Goal: Transaction & Acquisition: Purchase product/service

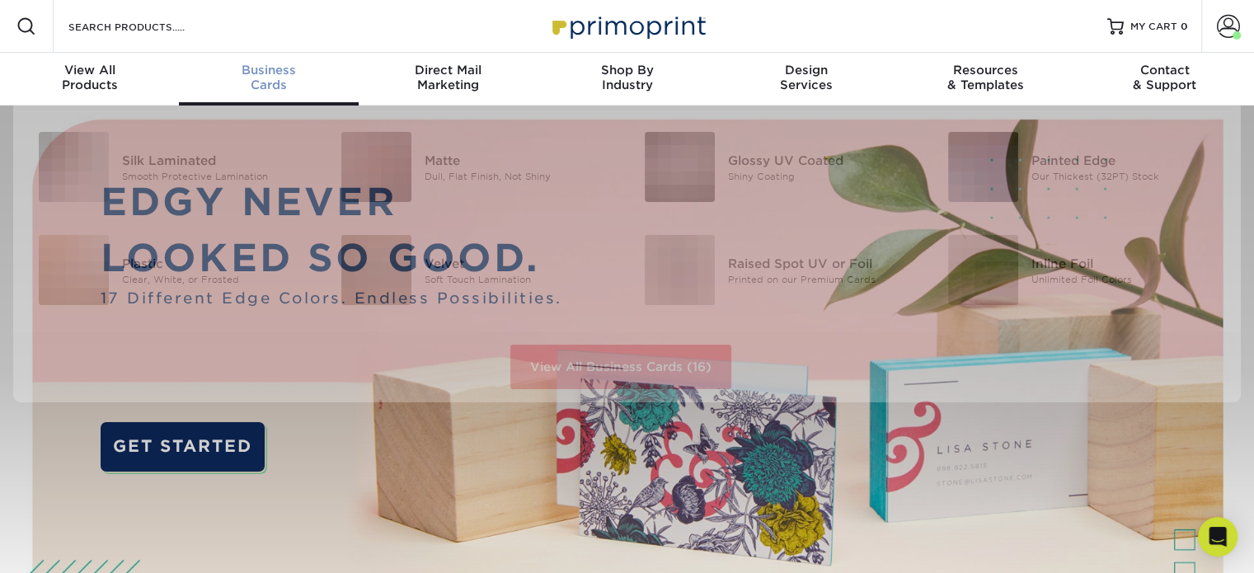
click at [271, 69] on span "Business" at bounding box center [268, 70] width 179 height 15
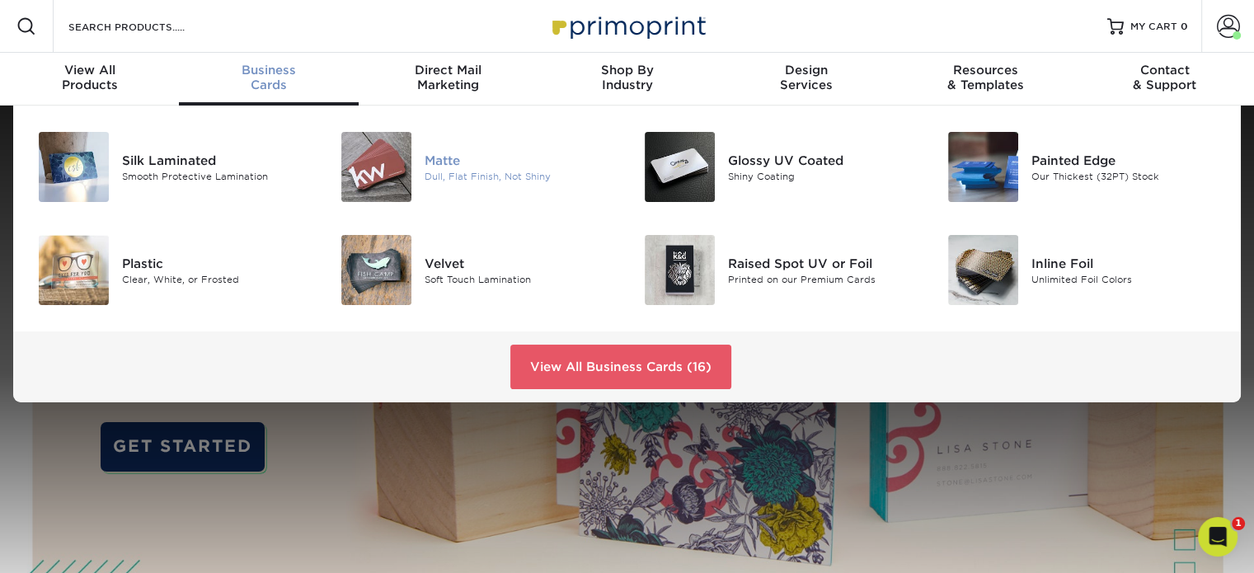
click at [391, 162] on img at bounding box center [376, 167] width 70 height 70
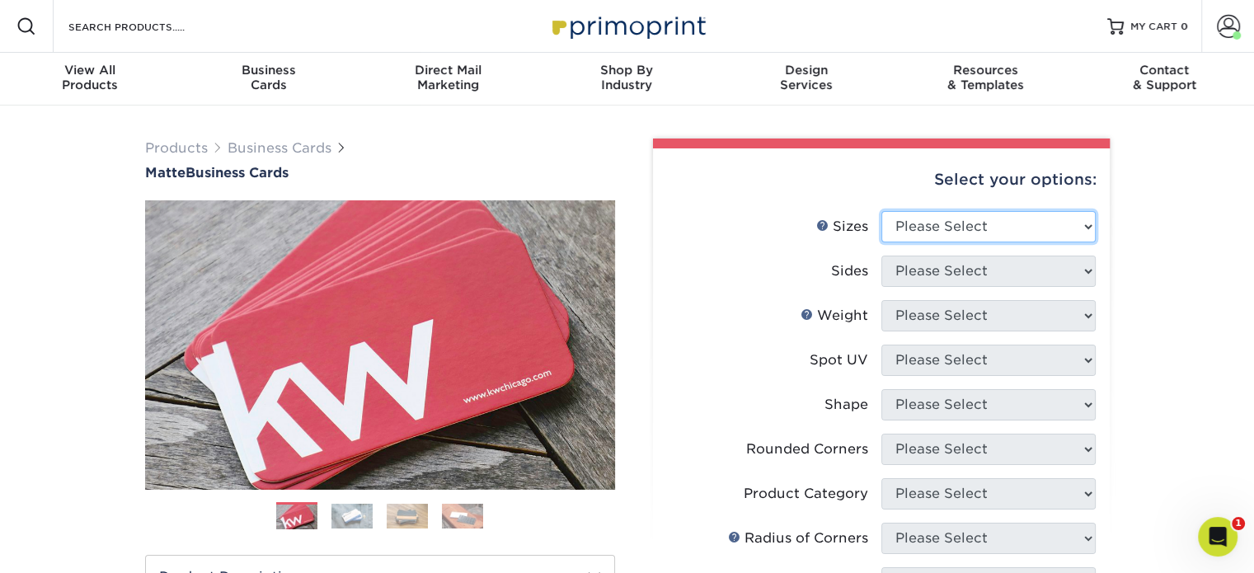
click at [1092, 227] on select "Please Select 1.5" x 3.5" - Mini 1.75" x 3.5" - Mini 2" x 2" - Square 2" x 3" -…" at bounding box center [988, 226] width 214 height 31
select select "2.00x3.50"
click at [881, 211] on select "Please Select 1.5" x 3.5" - Mini 1.75" x 3.5" - Mini 2" x 2" - Square 2" x 3" -…" at bounding box center [988, 226] width 214 height 31
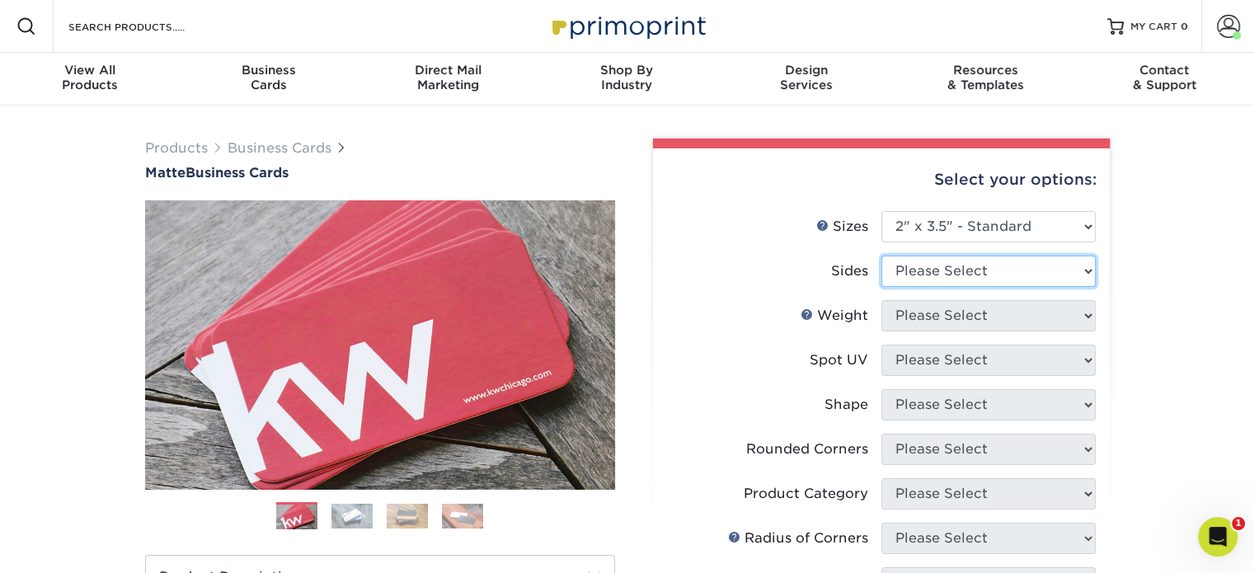
click at [1062, 273] on select "Please Select Print Both Sides Print Front Only" at bounding box center [988, 271] width 214 height 31
select select "13abbda7-1d64-4f25-8bb2-c179b224825d"
click at [881, 256] on select "Please Select Print Both Sides Print Front Only" at bounding box center [988, 271] width 214 height 31
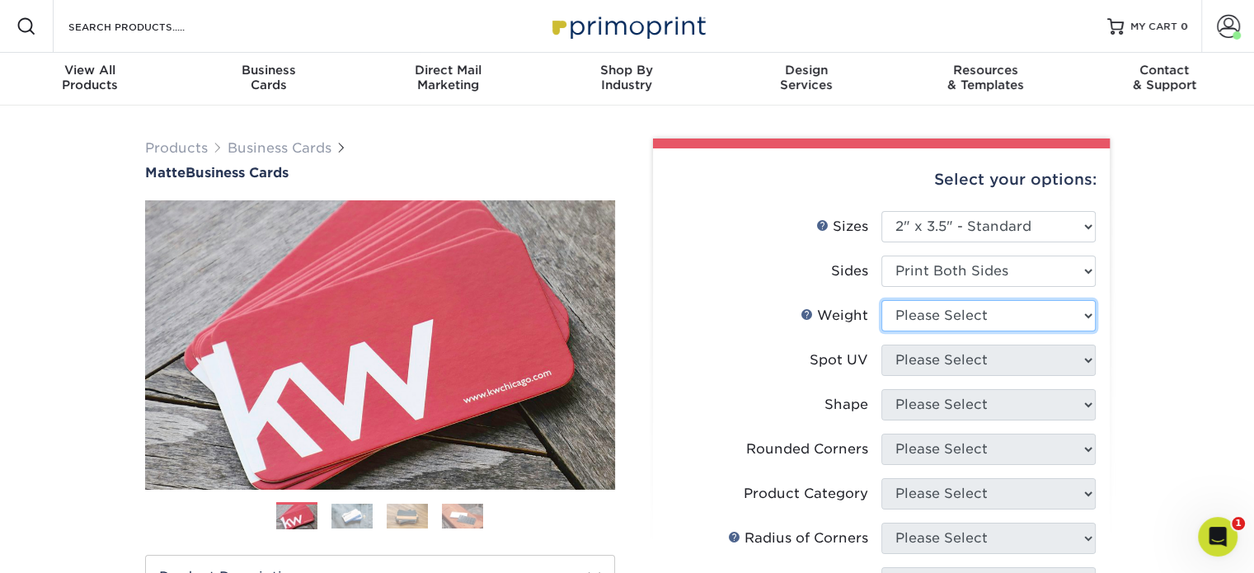
click at [1067, 317] on select "Please Select 16PT 14PT" at bounding box center [988, 315] width 214 height 31
select select "14PT"
click at [881, 300] on select "Please Select 16PT 14PT" at bounding box center [988, 315] width 214 height 31
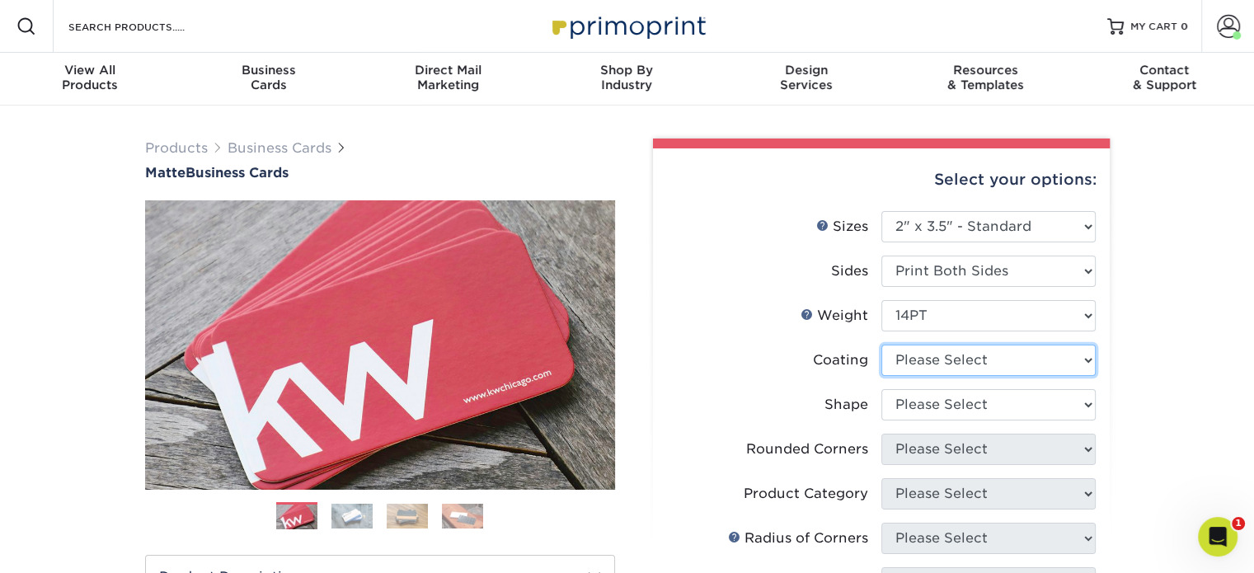
click at [1071, 354] on select at bounding box center [988, 360] width 214 height 31
select select "121bb7b5-3b4d-429f-bd8d-bbf80e953313"
click at [881, 345] on select at bounding box center [988, 360] width 214 height 31
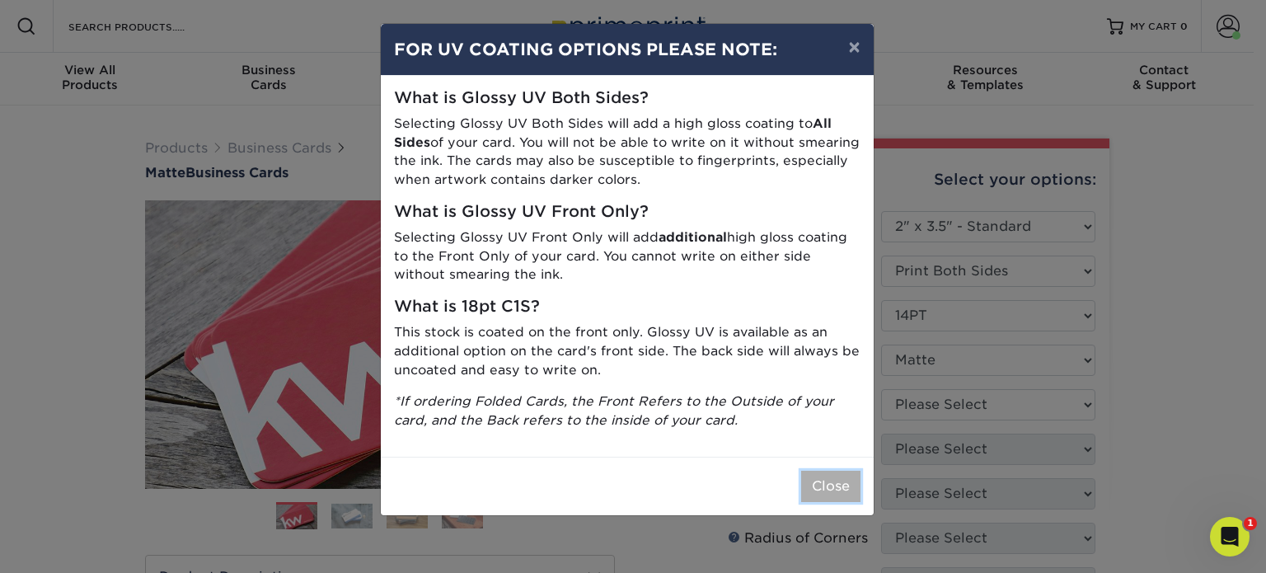
click at [845, 484] on button "Close" at bounding box center [830, 486] width 59 height 31
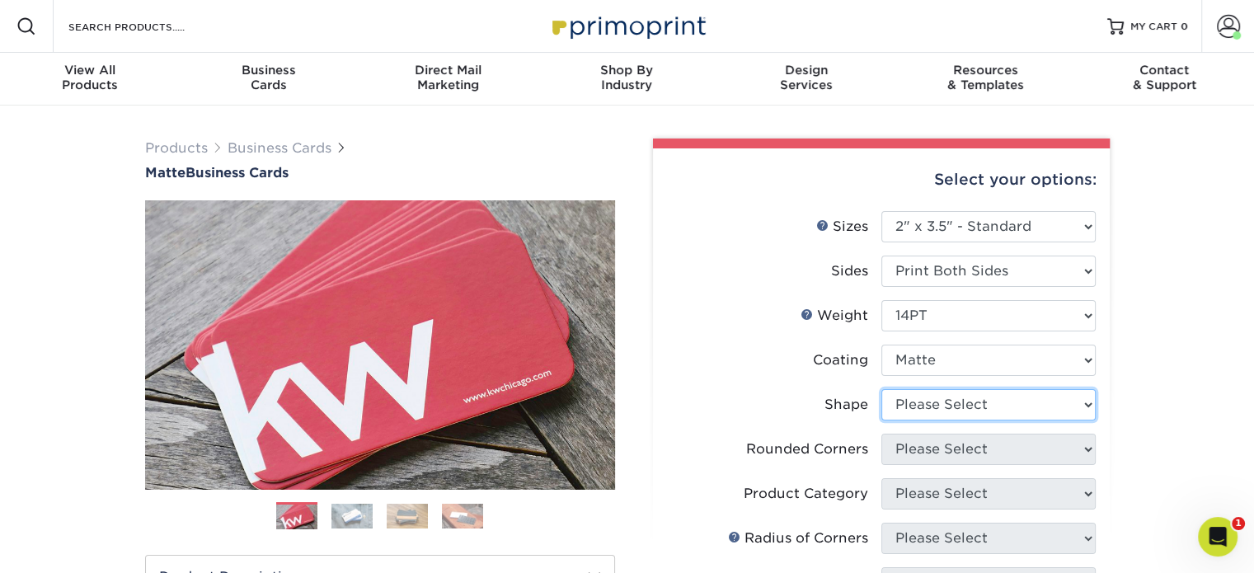
click at [1001, 413] on select "Please Select Standard" at bounding box center [988, 404] width 214 height 31
select select "standard"
click at [881, 389] on select "Please Select Standard" at bounding box center [988, 404] width 214 height 31
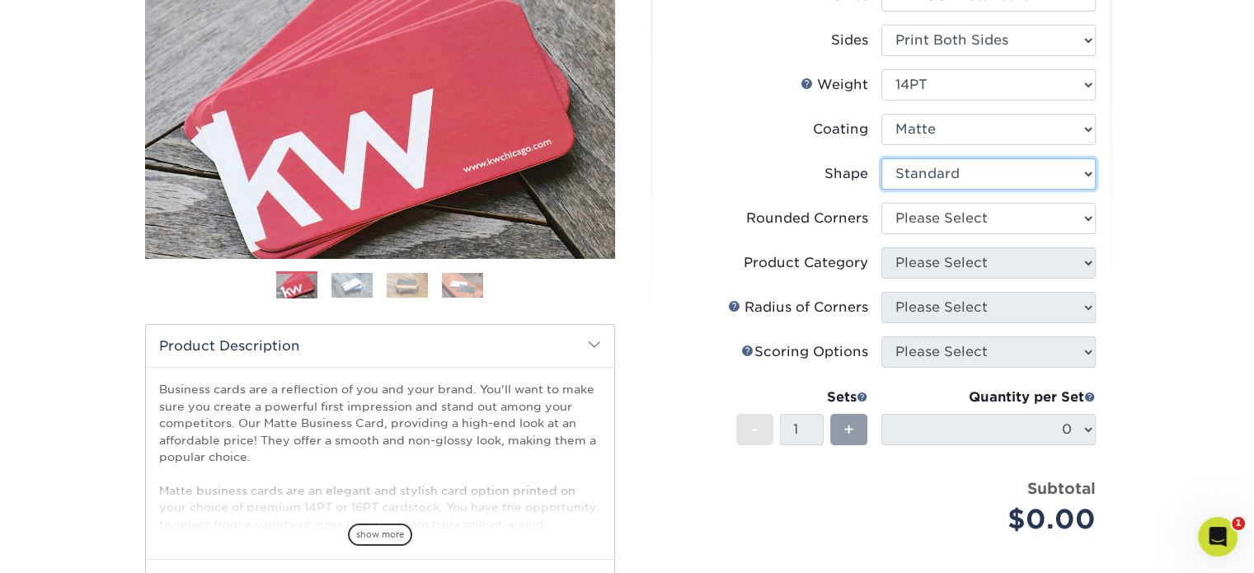
scroll to position [247, 0]
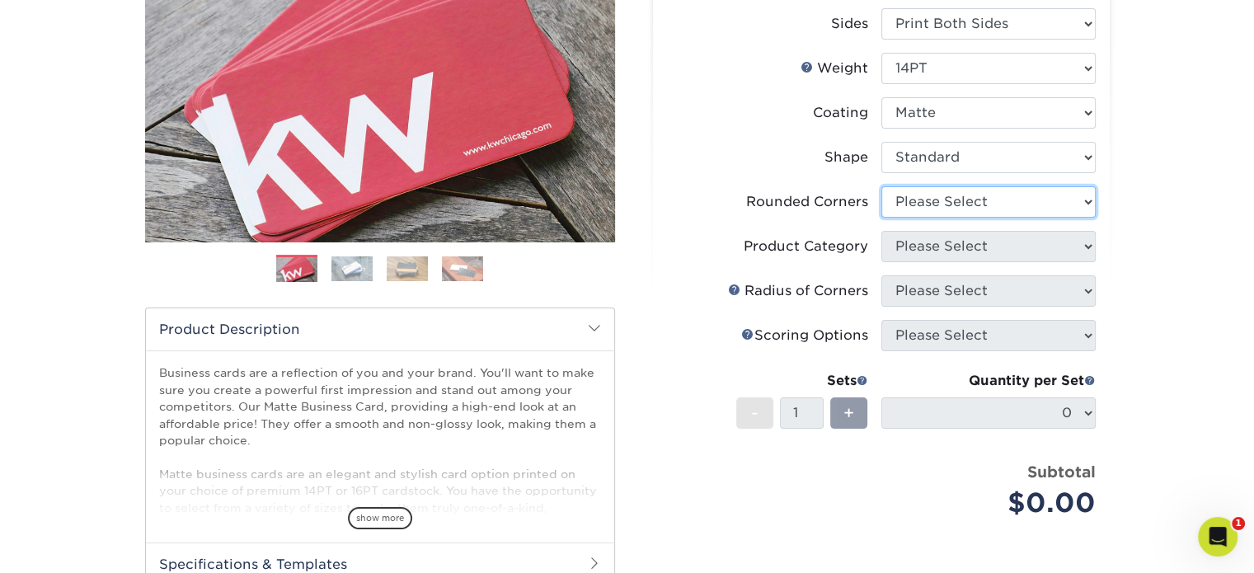
click at [1004, 204] on select "Please Select Yes - Round 2 Corners Yes - Round 4 Corners No" at bounding box center [988, 201] width 214 height 31
select select "0"
click at [881, 186] on select "Please Select Yes - Round 2 Corners Yes - Round 4 Corners No" at bounding box center [988, 201] width 214 height 31
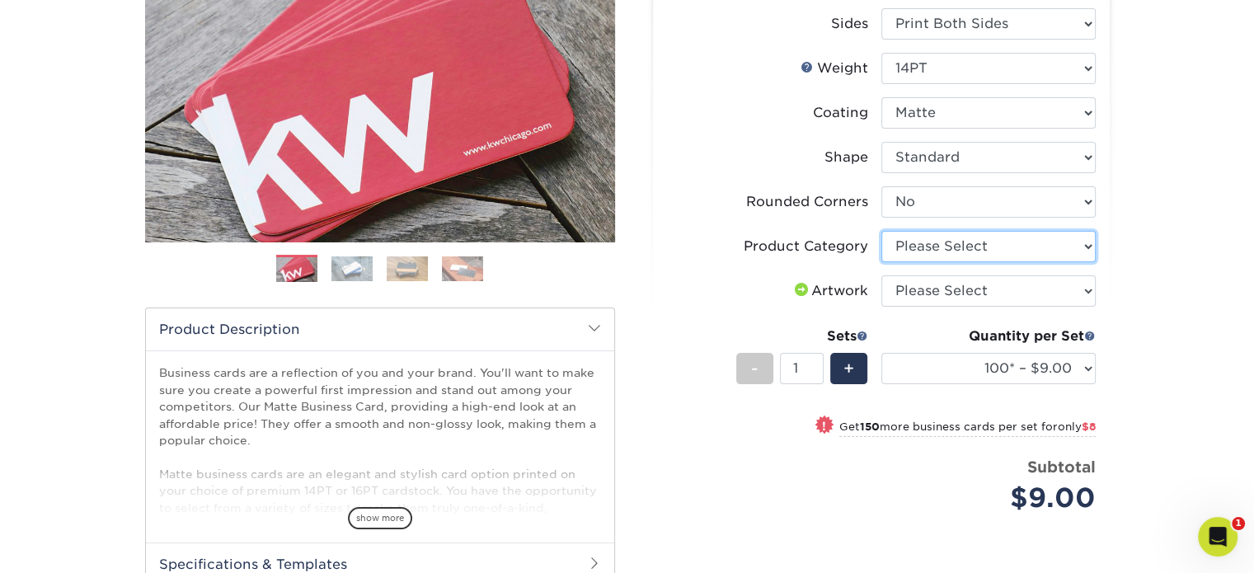
click at [1020, 241] on select "Please Select Business Cards" at bounding box center [988, 246] width 214 height 31
select select "3b5148f1-0588-4f88-a218-97bcfdce65c1"
click at [881, 231] on select "Please Select Business Cards" at bounding box center [988, 246] width 214 height 31
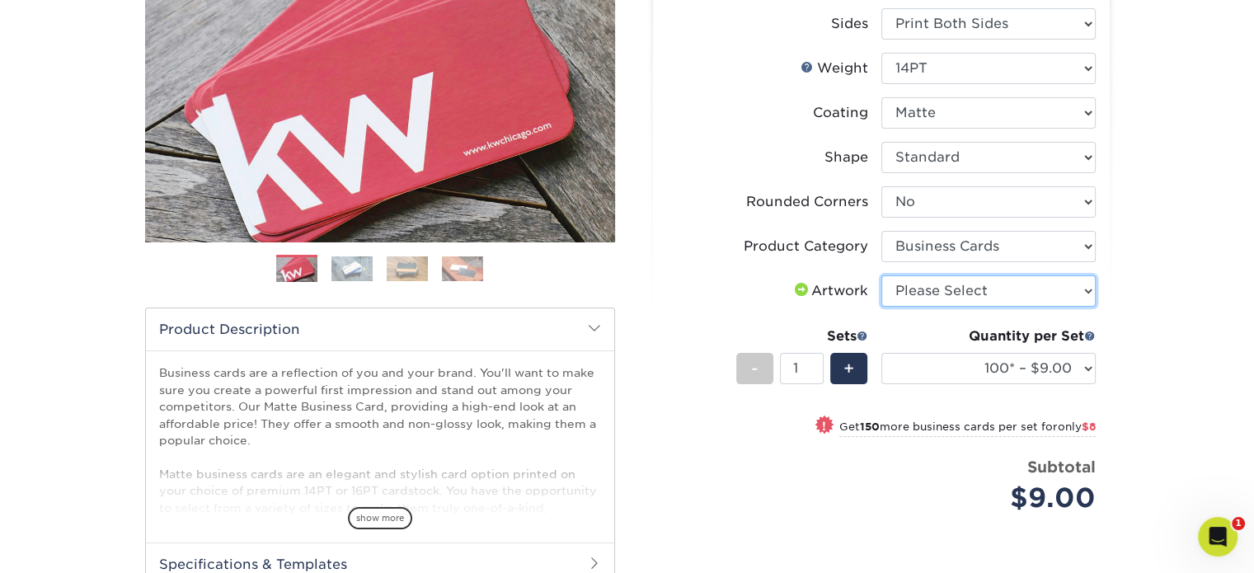
click at [1024, 297] on select "Please Select I will upload files I need a design - $100" at bounding box center [988, 290] width 214 height 31
select select "upload"
click at [881, 275] on select "Please Select I will upload files I need a design - $100" at bounding box center [988, 290] width 214 height 31
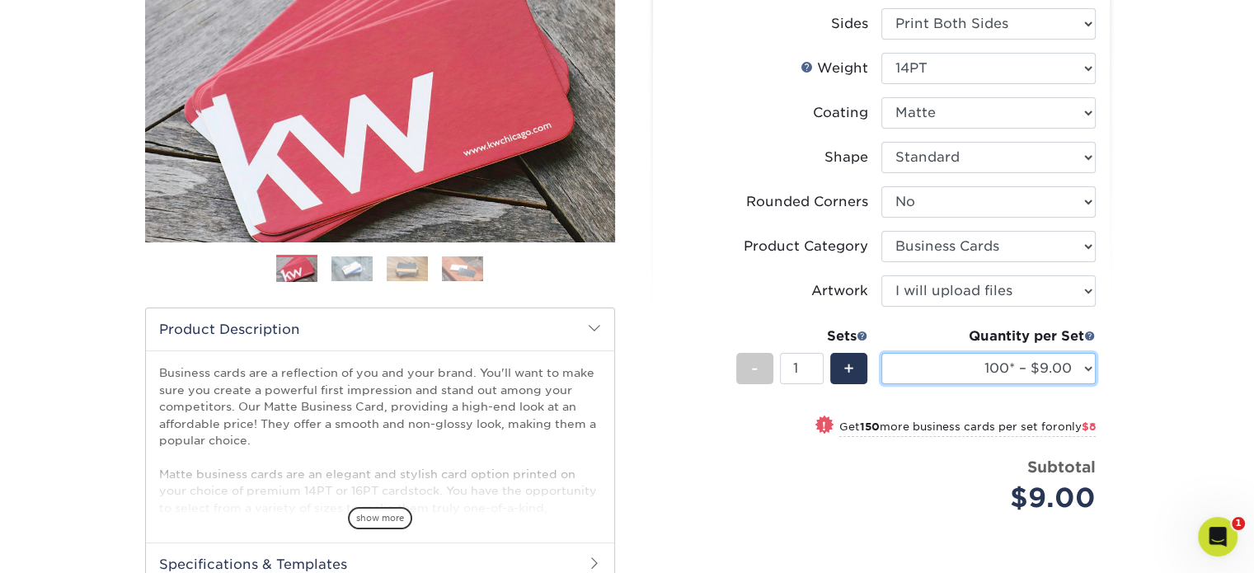
click at [1087, 368] on select "100* – $9.00 250* – $17.00 500 – $33.00 1000 – $42.00 2500 – $75.00 5000 – $143…" at bounding box center [988, 368] width 214 height 31
select select "1000 – $42.00"
click at [881, 353] on select "100* – $9.00 250* – $17.00 500 – $33.00 1000 – $42.00 2500 – $75.00 5000 – $143…" at bounding box center [988, 368] width 214 height 31
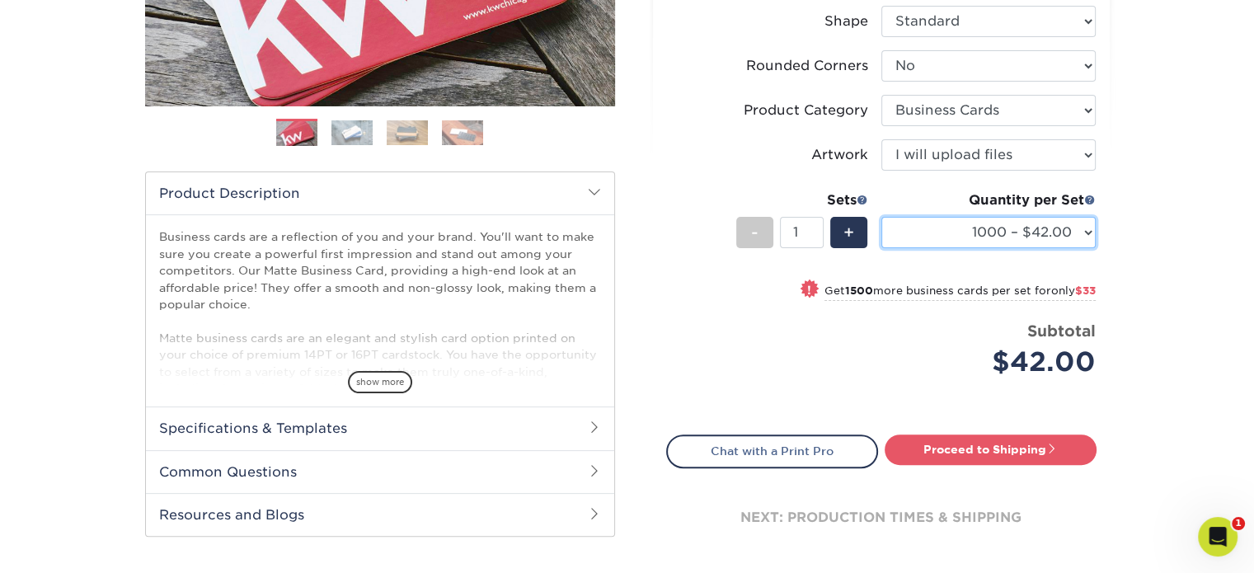
scroll to position [495, 0]
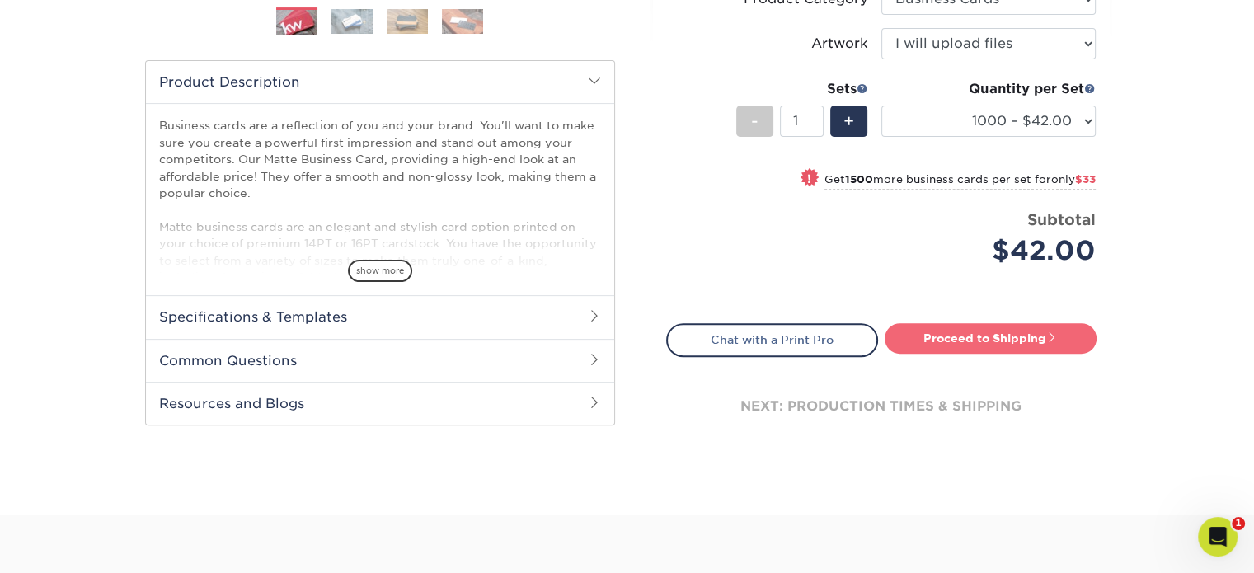
click at [987, 336] on link "Proceed to Shipping" at bounding box center [990, 338] width 212 height 30
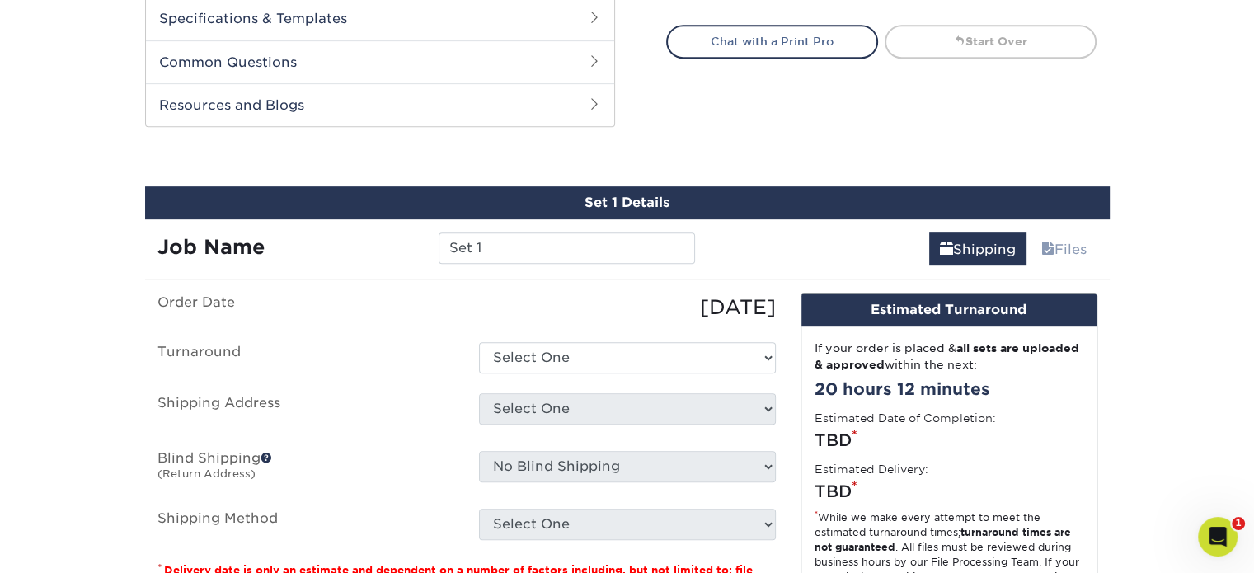
scroll to position [860, 0]
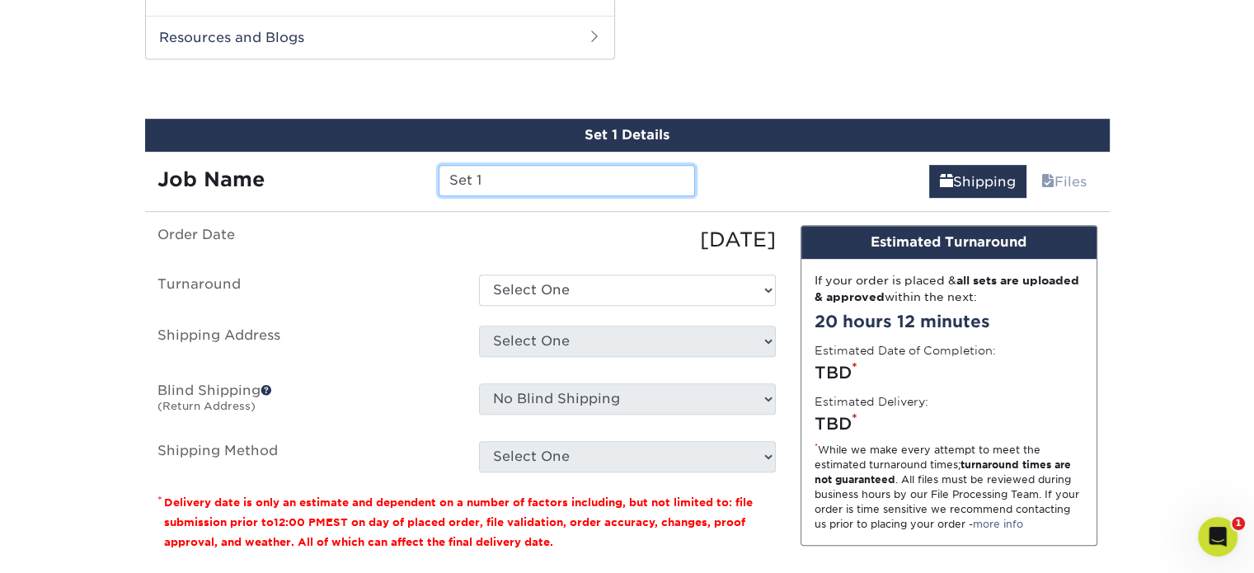
click at [494, 178] on input "Set 1" at bounding box center [566, 180] width 256 height 31
type input "S"
type input "Robert Sykes"
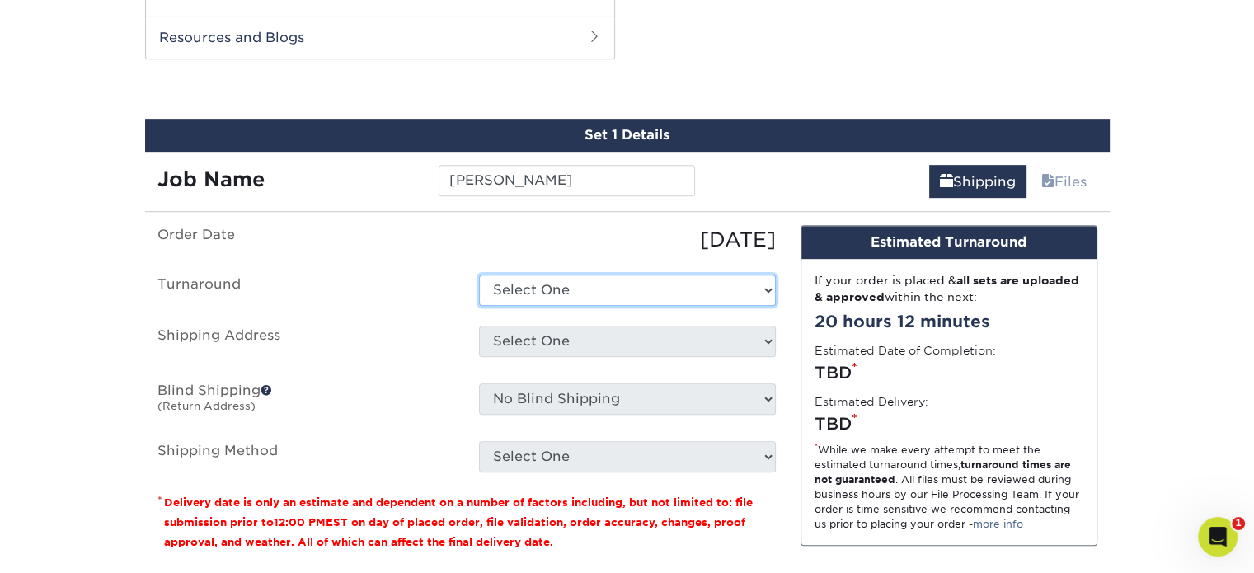
click at [632, 289] on select "Select One 2-4 Business Days 2 Day Next Business Day" at bounding box center [627, 289] width 297 height 31
select select "54041032-aa9f-439f-bce6-51c0ef7913ba"
click at [479, 274] on select "Select One 2-4 Business Days 2 Day Next Business Day" at bounding box center [627, 289] width 297 height 31
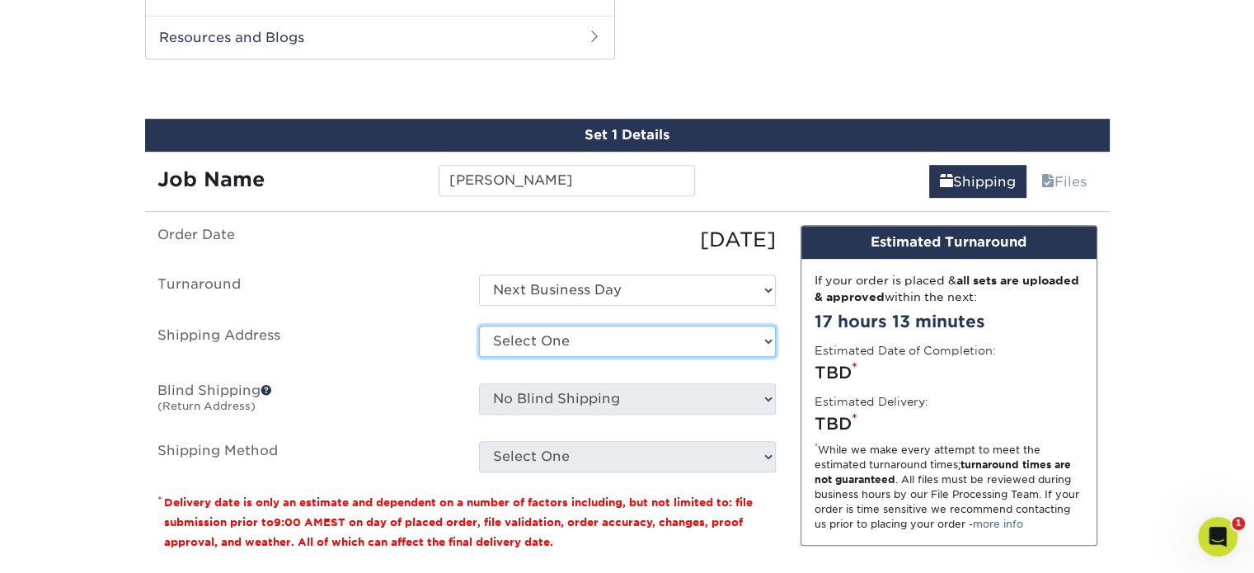
click at [666, 334] on select "Select One Allison Morle Culs/Dual back Amanda Clark Andy Young Business Cards …" at bounding box center [627, 341] width 297 height 31
select select "272161"
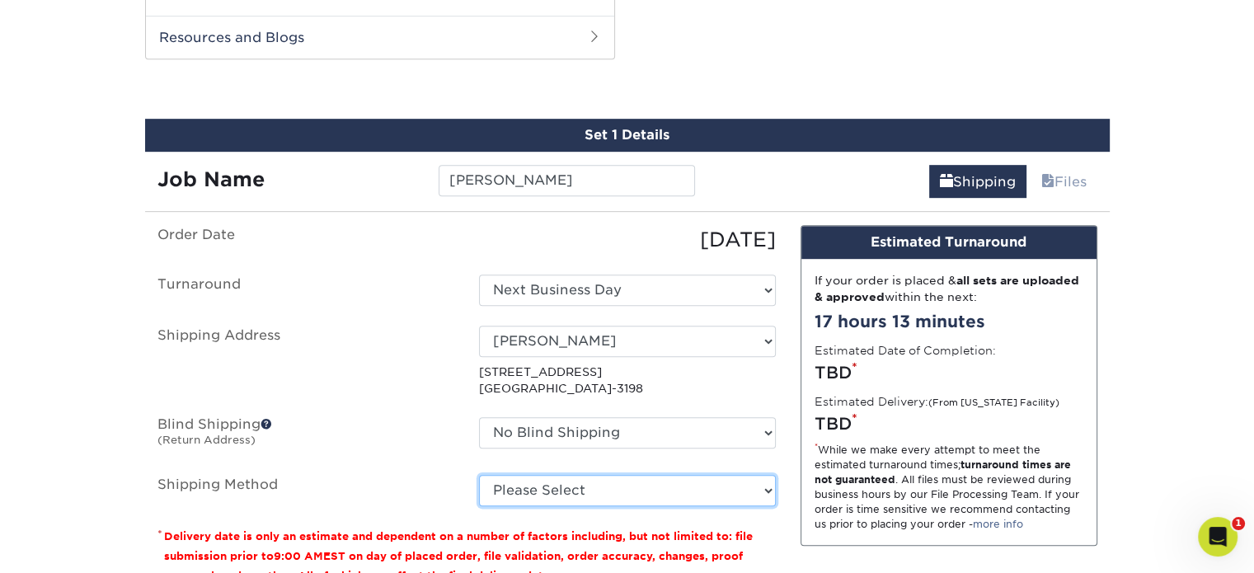
click at [647, 478] on select "Please Select Ground Shipping (+$8.96) 3 Day Shipping Service (+$20.07) 2 Day A…" at bounding box center [627, 490] width 297 height 31
select select "01"
click at [479, 475] on select "Please Select Ground Shipping (+$8.96) 3 Day Shipping Service (+$20.07) 2 Day A…" at bounding box center [627, 490] width 297 height 31
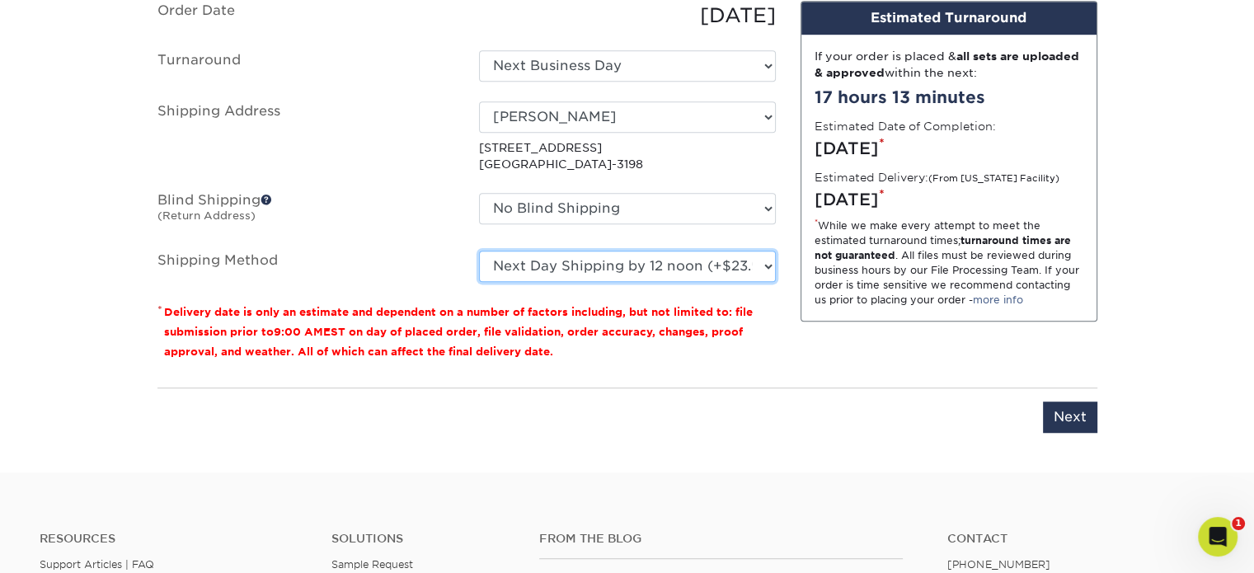
scroll to position [1190, 0]
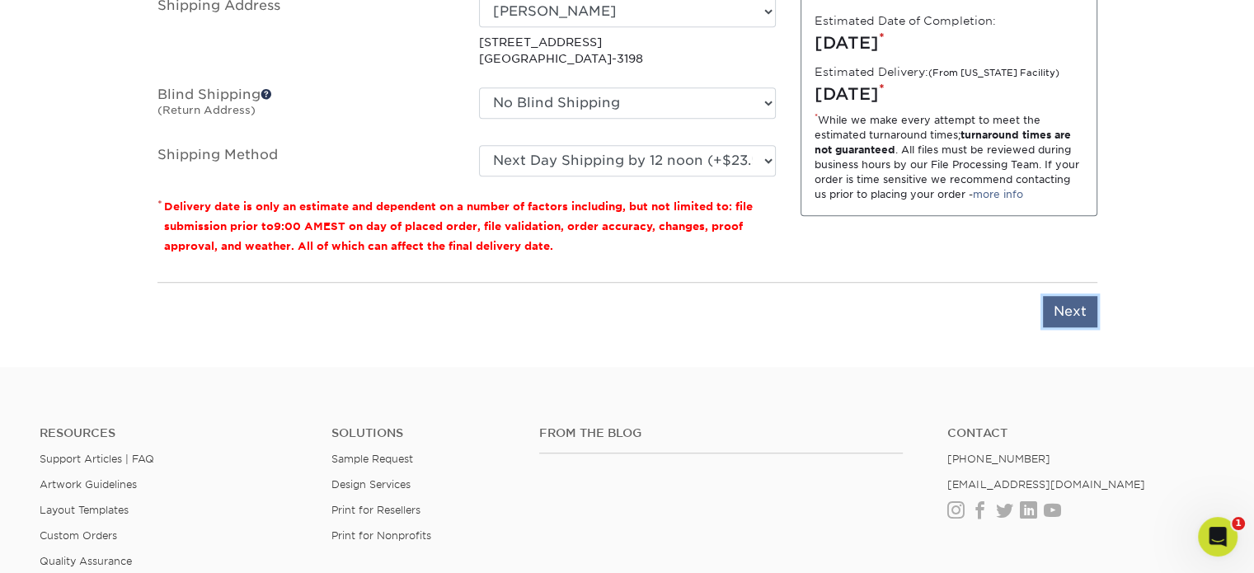
click at [1071, 306] on input "Next" at bounding box center [1070, 311] width 54 height 31
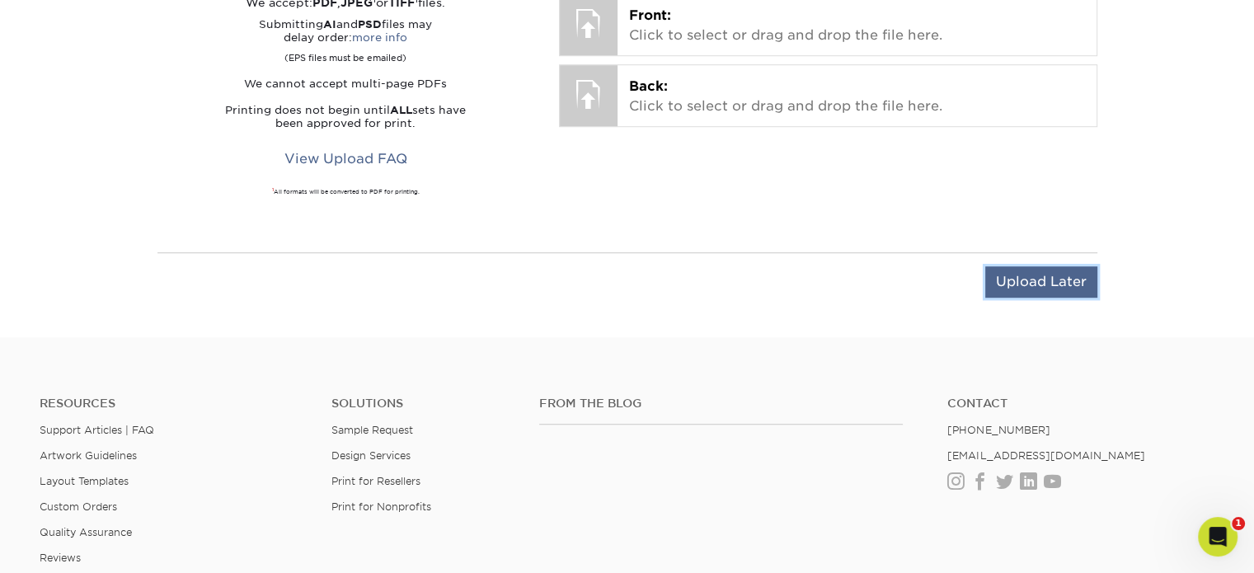
click at [1015, 278] on input "Upload Later" at bounding box center [1041, 281] width 112 height 31
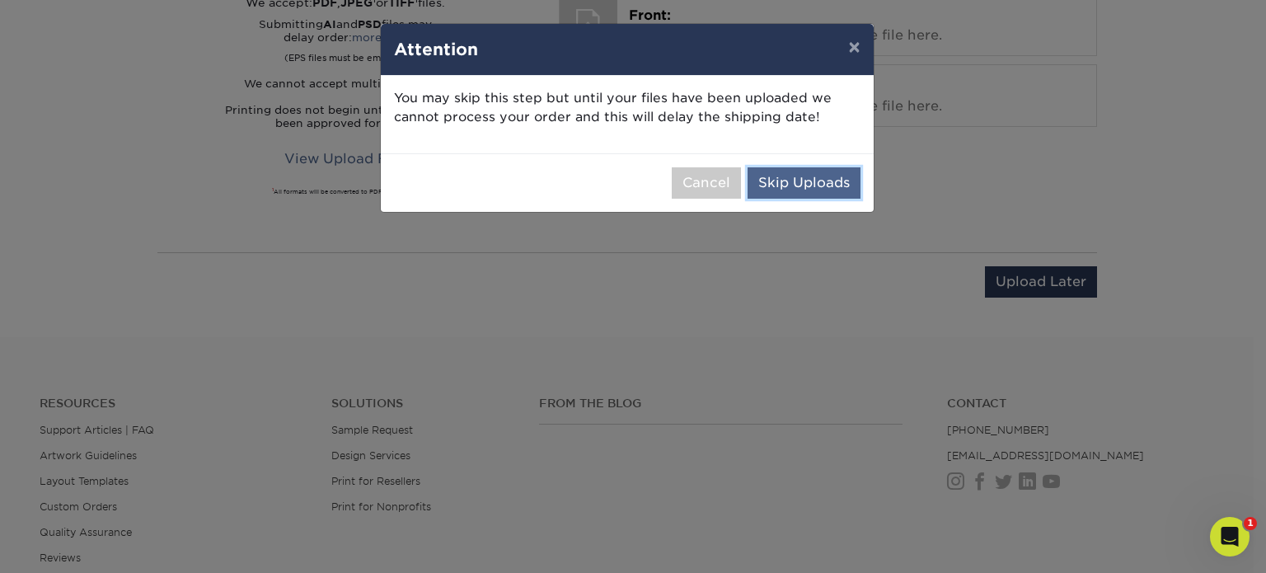
click at [803, 180] on button "Skip Uploads" at bounding box center [804, 182] width 113 height 31
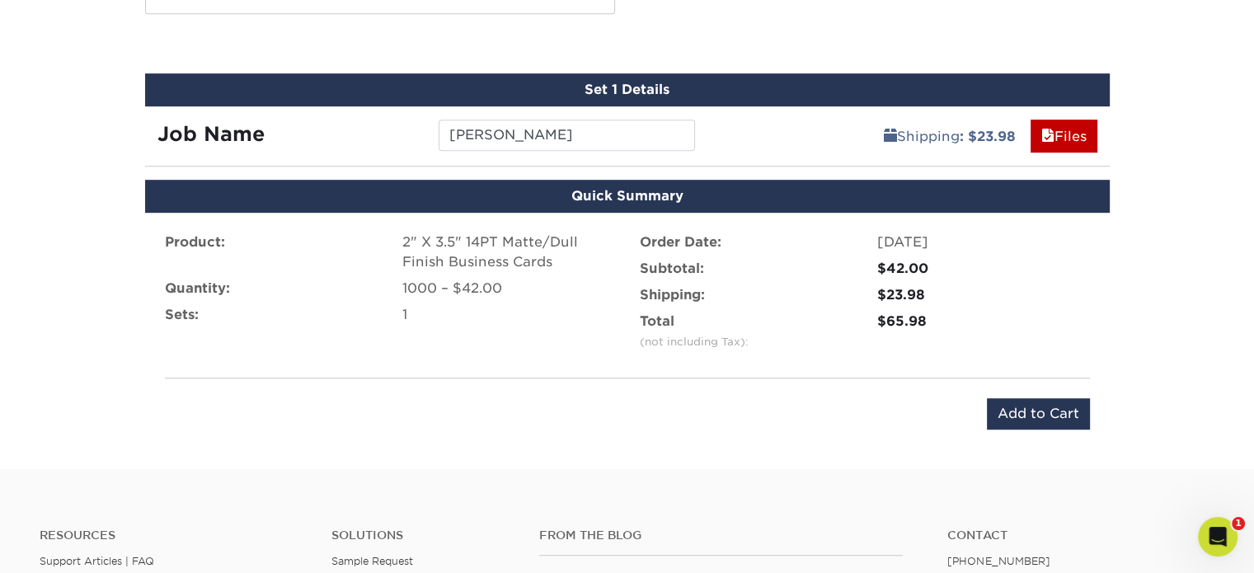
scroll to position [860, 0]
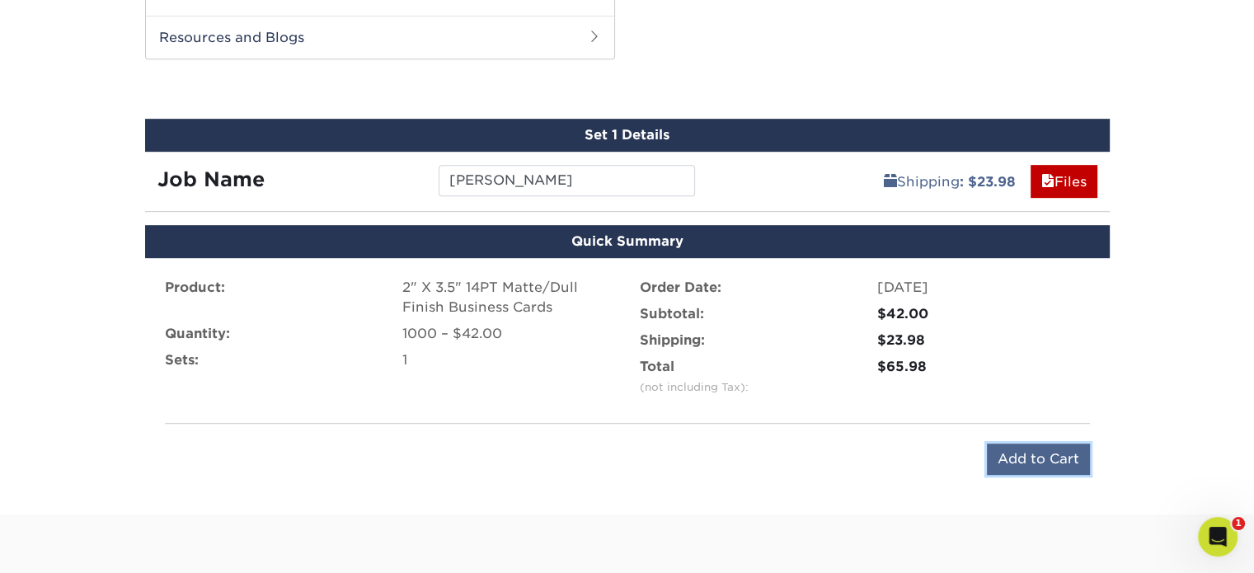
click at [1019, 453] on input "Add to Cart" at bounding box center [1038, 458] width 103 height 31
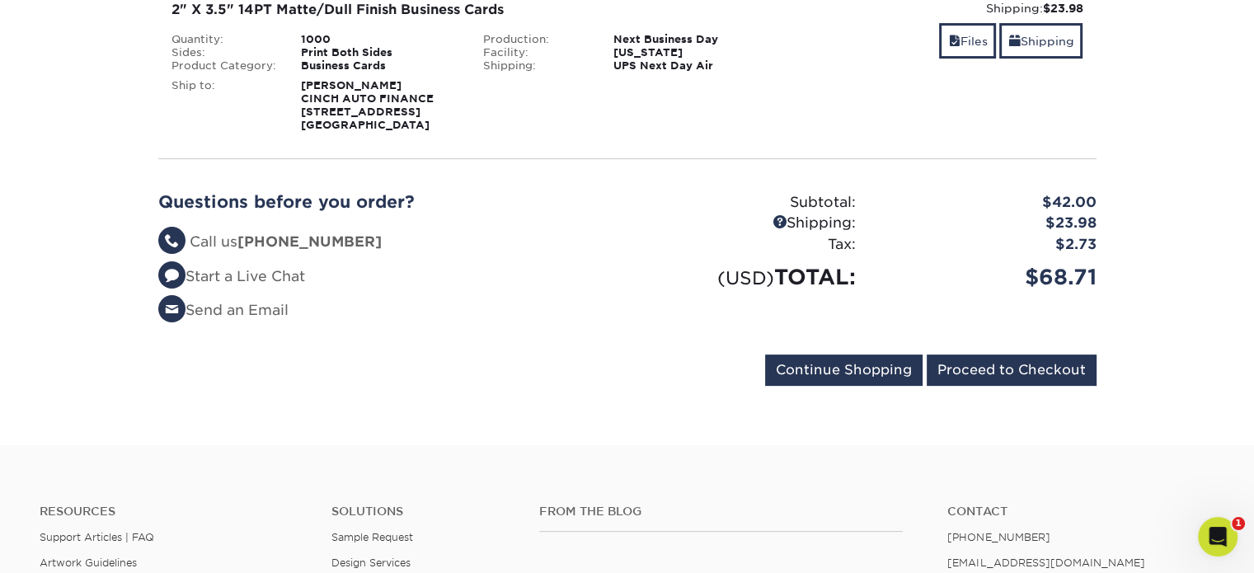
scroll to position [330, 0]
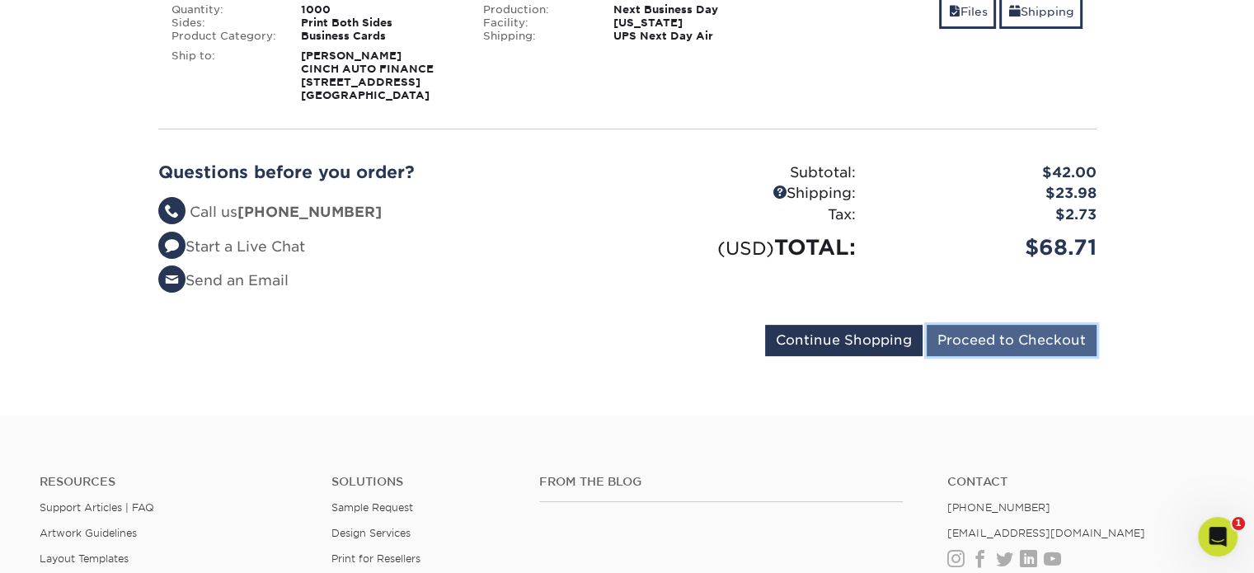
click at [1000, 347] on input "Proceed to Checkout" at bounding box center [1011, 340] width 170 height 31
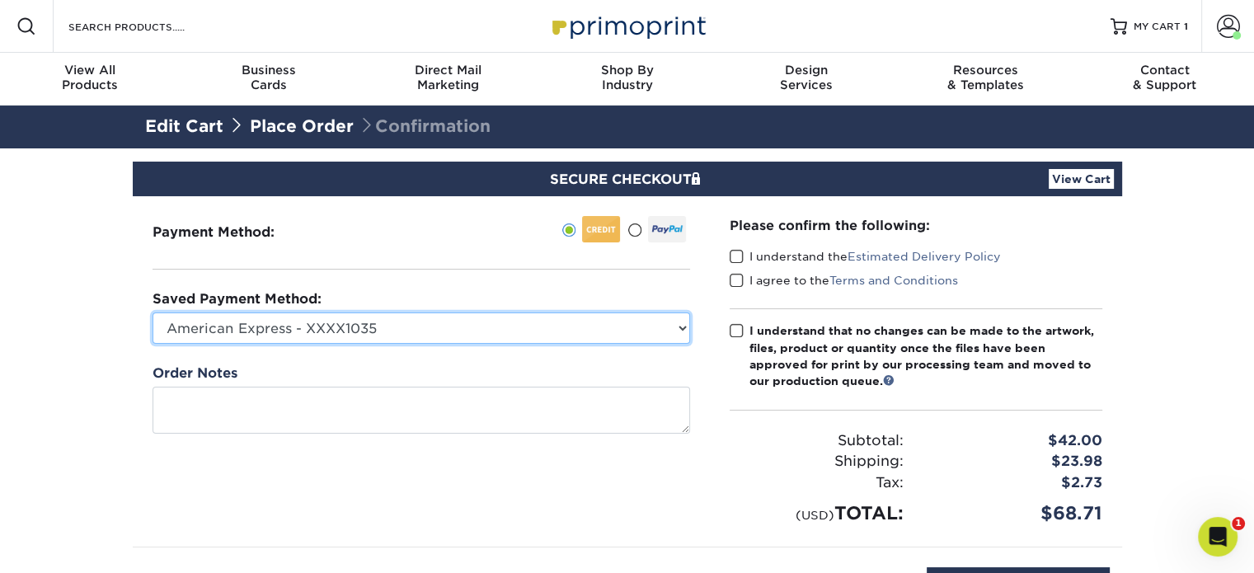
click at [676, 329] on select "American Express - XXXX1035 American Express - XXXX2033 American Express - XXXX…" at bounding box center [420, 327] width 537 height 31
select select "72526"
click at [152, 312] on select "American Express - XXXX1035 American Express - XXXX2033 American Express - XXXX…" at bounding box center [420, 327] width 537 height 31
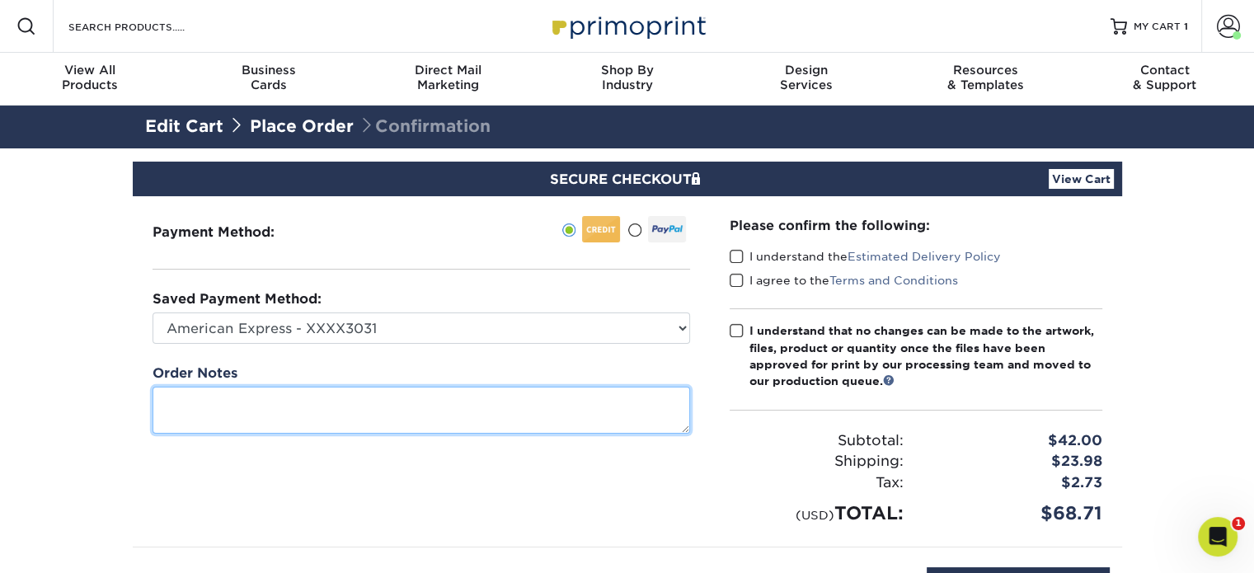
click at [274, 401] on textarea at bounding box center [420, 410] width 537 height 47
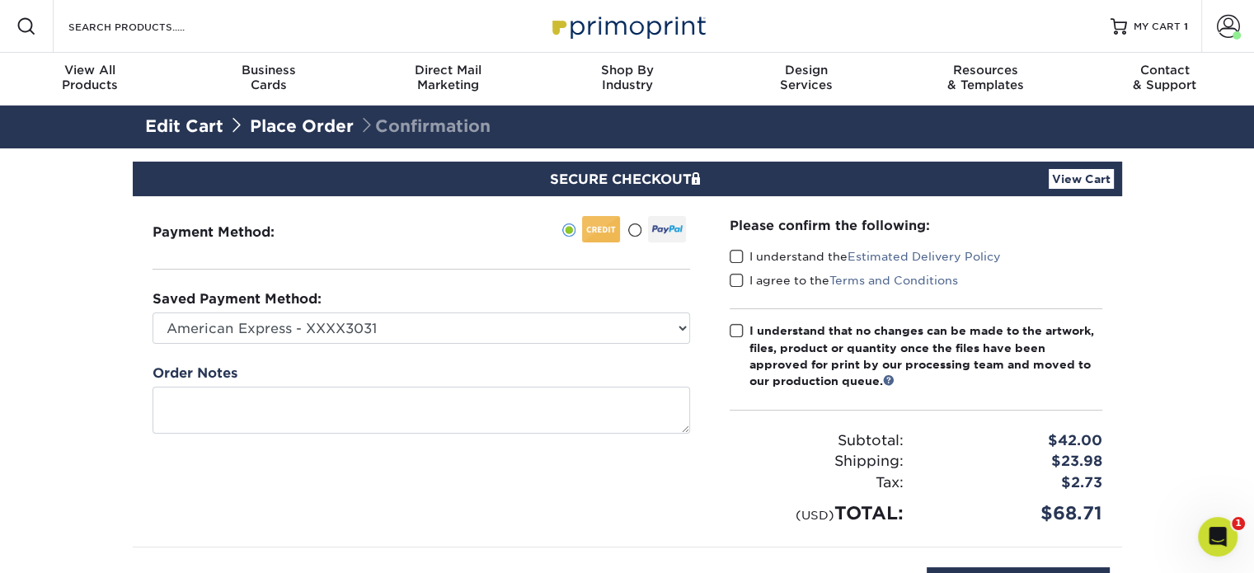
click at [430, 354] on div "Payment Method:" at bounding box center [421, 371] width 577 height 350
click at [738, 258] on span at bounding box center [736, 257] width 14 height 16
click at [0, 0] on input "I understand the Estimated Delivery Policy" at bounding box center [0, 0] width 0 height 0
click at [738, 280] on span at bounding box center [736, 281] width 14 height 16
click at [0, 0] on input "I agree to the Terms and Conditions" at bounding box center [0, 0] width 0 height 0
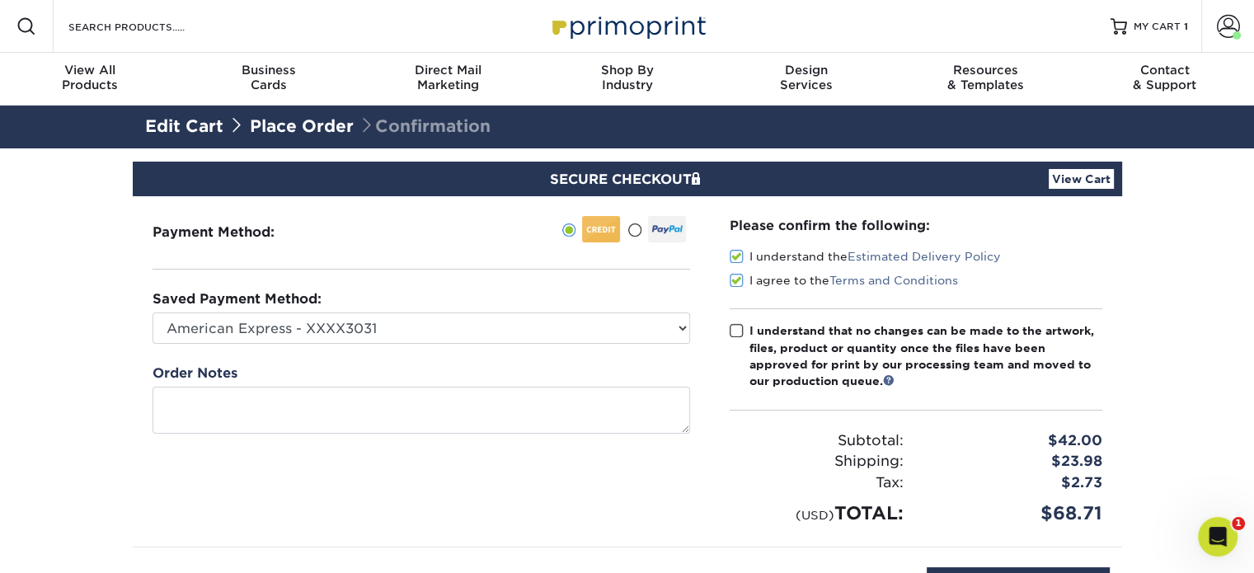
click at [735, 332] on span at bounding box center [736, 331] width 14 height 16
click at [0, 0] on input "I understand that no changes can be made to the artwork, files, product or quan…" at bounding box center [0, 0] width 0 height 0
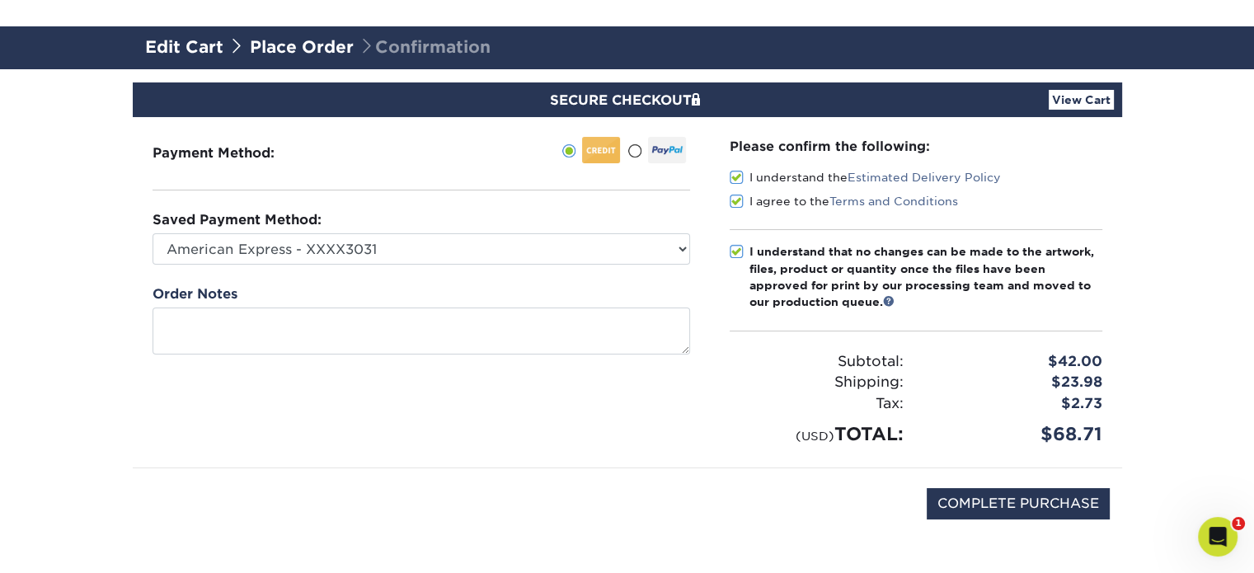
scroll to position [247, 0]
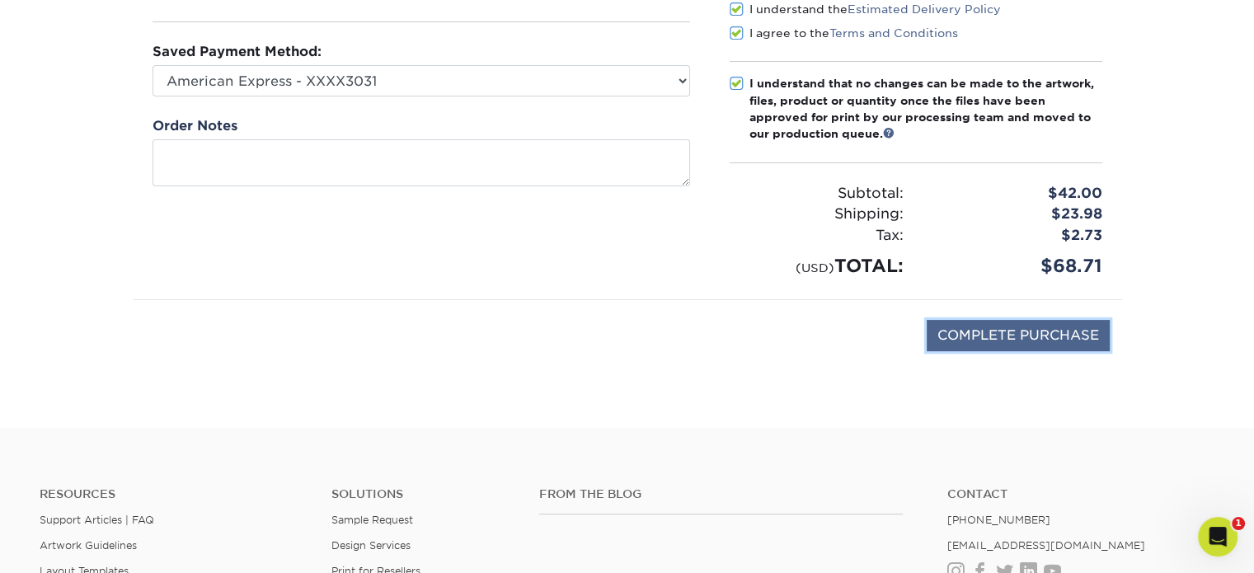
click at [972, 333] on input "COMPLETE PURCHASE" at bounding box center [1017, 335] width 183 height 31
type input "PROCESSING, PLEASE WAIT..."
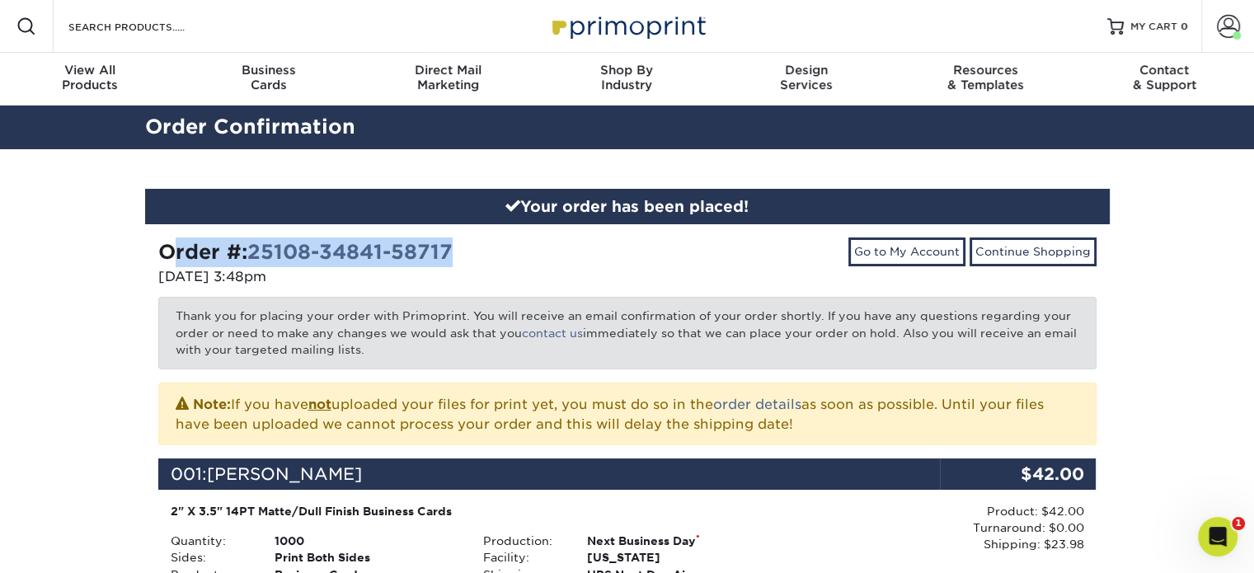
drag, startPoint x: 464, startPoint y: 249, endPoint x: 166, endPoint y: 265, distance: 298.8
click at [166, 265] on div "Order #: 25108-34841-58717" at bounding box center [386, 252] width 457 height 30
copy strong "Order #: 25108-34841-58717"
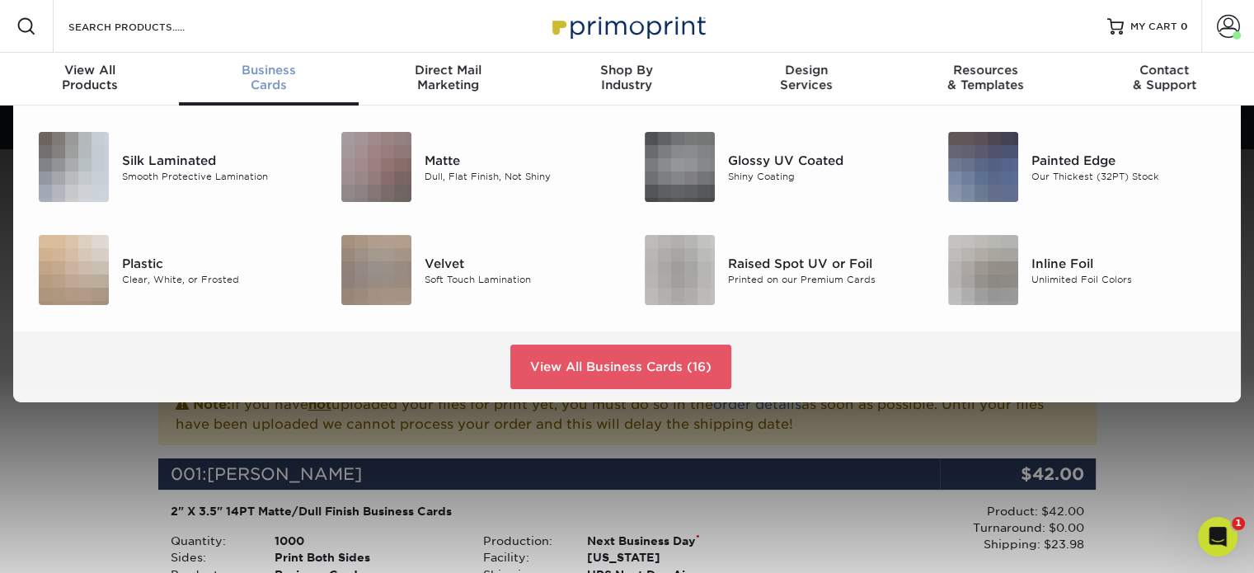
click at [280, 88] on div "Business Cards" at bounding box center [268, 78] width 179 height 30
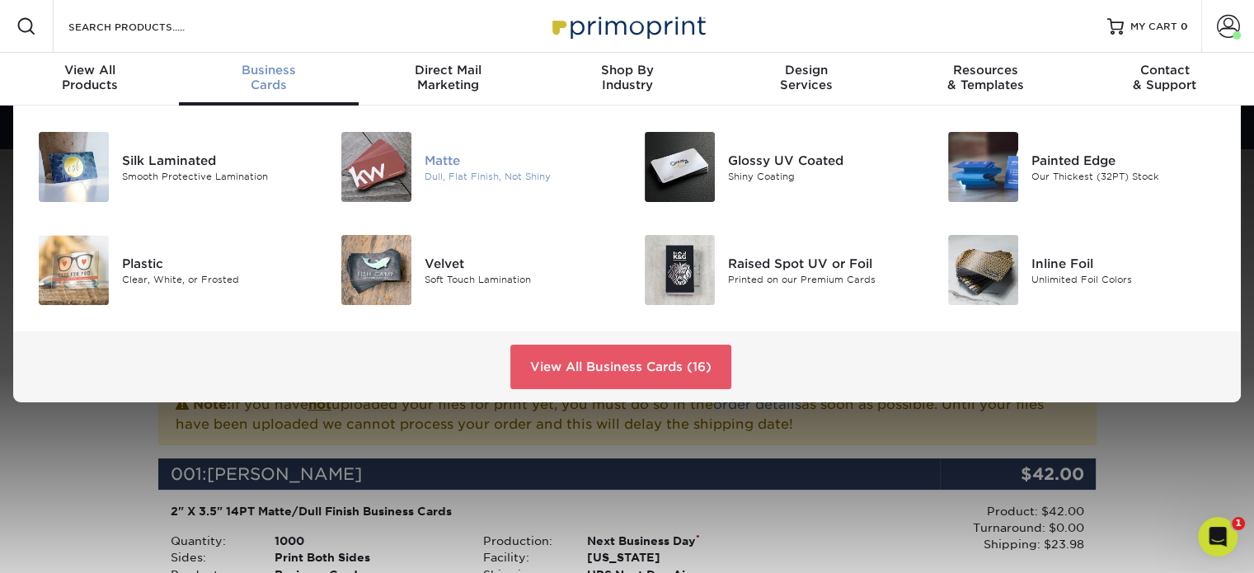
click at [354, 166] on img at bounding box center [376, 167] width 70 height 70
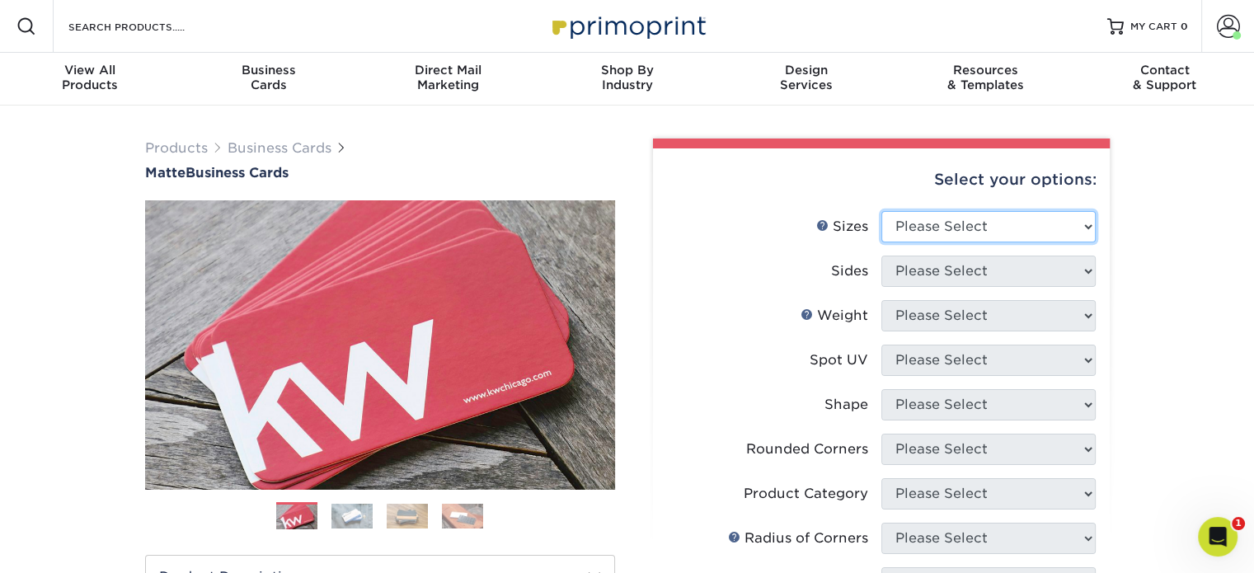
click at [1088, 225] on select "Please Select 1.5" x 3.5" - Mini 1.75" x 3.5" - Mini 2" x 2" - Square 2" x 3" -…" at bounding box center [988, 226] width 214 height 31
select select "2.00x3.50"
click at [881, 211] on select "Please Select 1.5" x 3.5" - Mini 1.75" x 3.5" - Mini 2" x 2" - Square 2" x 3" -…" at bounding box center [988, 226] width 214 height 31
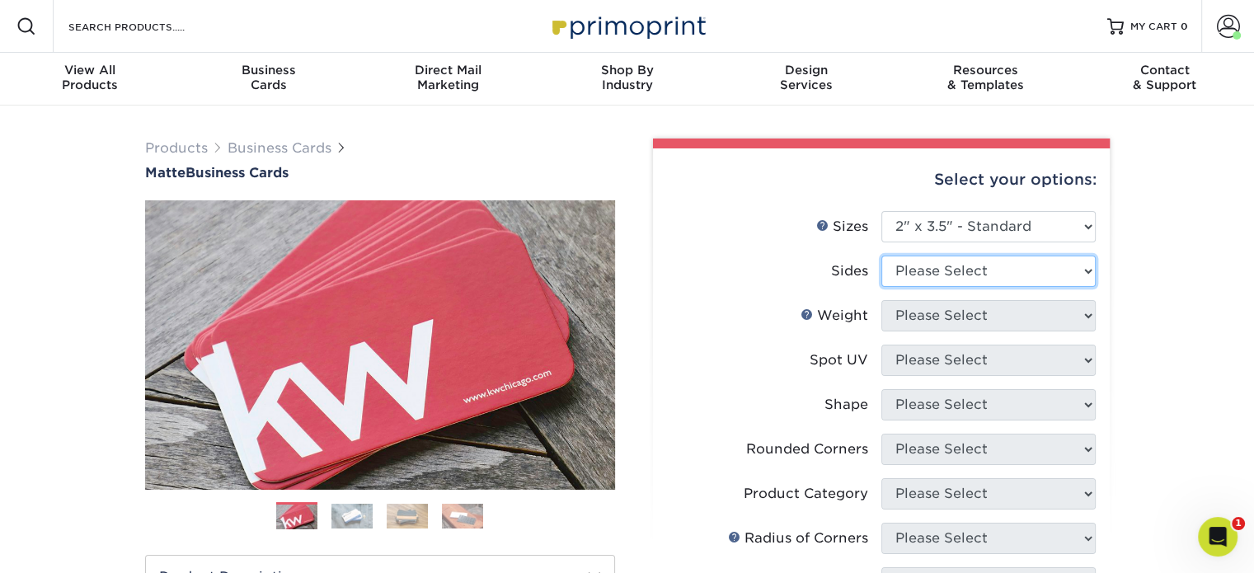
click at [1071, 269] on select "Please Select Print Both Sides Print Front Only" at bounding box center [988, 271] width 214 height 31
select select "13abbda7-1d64-4f25-8bb2-c179b224825d"
click at [881, 256] on select "Please Select Print Both Sides Print Front Only" at bounding box center [988, 271] width 214 height 31
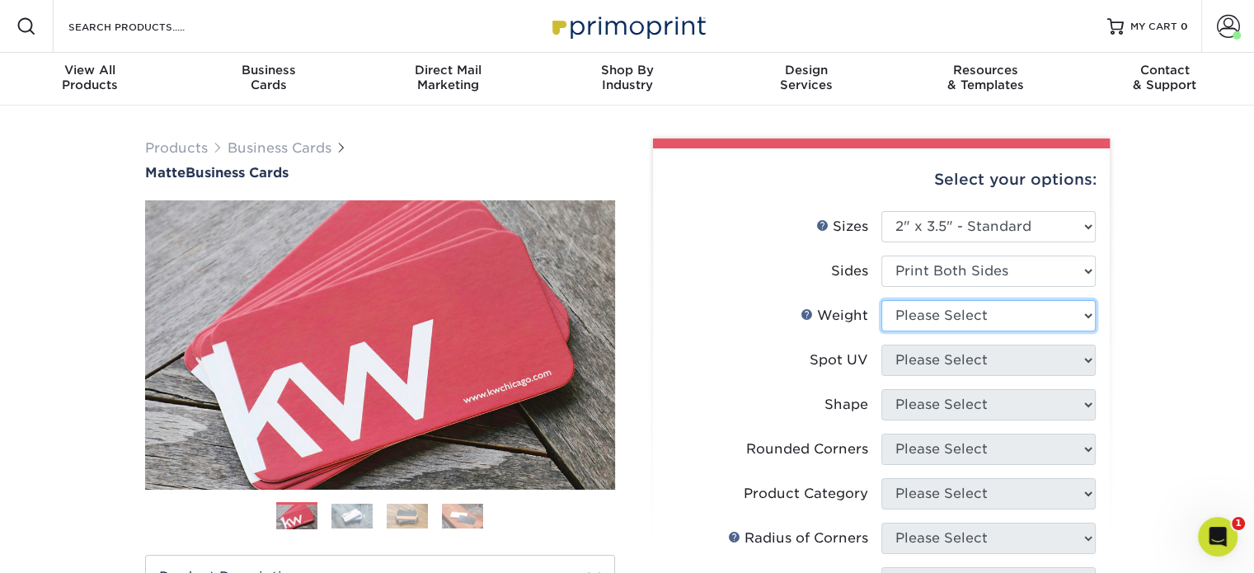
click at [1074, 317] on select "Please Select 16PT 14PT" at bounding box center [988, 315] width 214 height 31
select select "16PT"
click at [881, 300] on select "Please Select 16PT 14PT" at bounding box center [988, 315] width 214 height 31
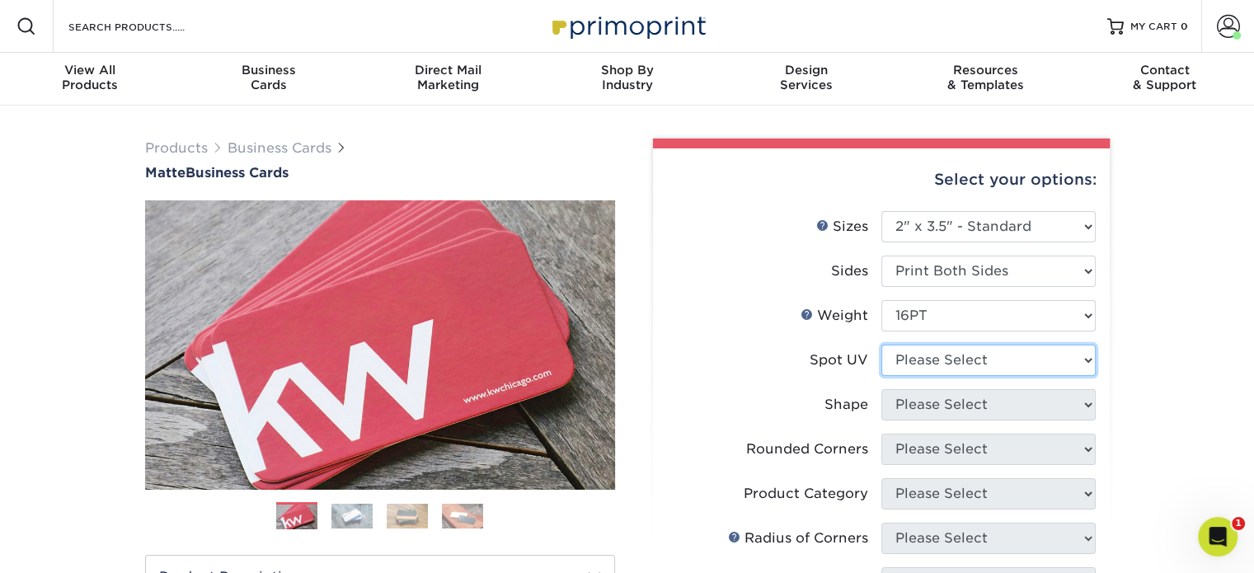
click at [1078, 368] on select "Please Select No Spot UV Front and Back (Both Sides) Front Only Back Only" at bounding box center [988, 360] width 214 height 31
select select "0"
click at [881, 345] on select "Please Select No Spot UV Front and Back (Both Sides) Front Only Back Only" at bounding box center [988, 360] width 214 height 31
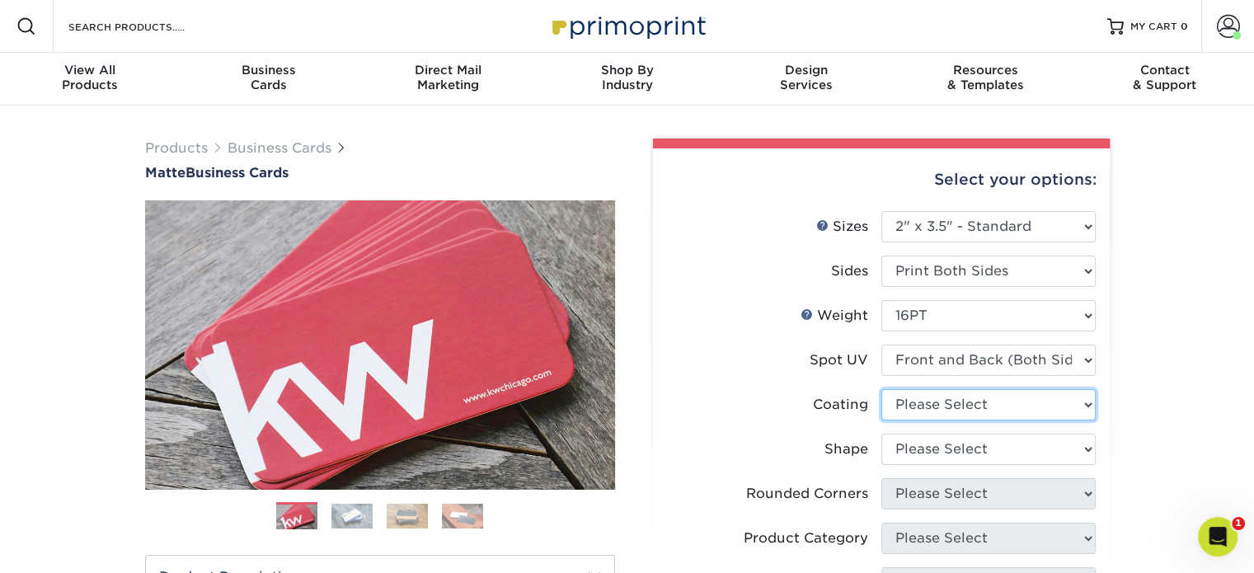
click at [1050, 411] on select at bounding box center [988, 404] width 214 height 31
select select "121bb7b5-3b4d-429f-bd8d-bbf80e953313"
click at [881, 389] on select at bounding box center [988, 404] width 214 height 31
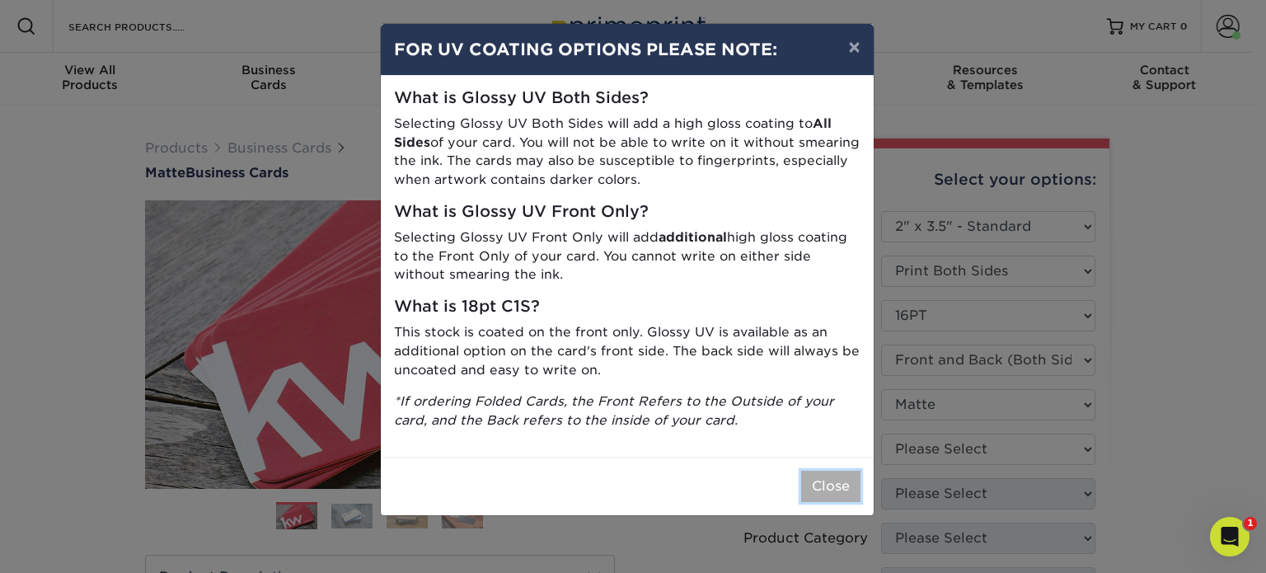
click at [844, 481] on button "Close" at bounding box center [830, 486] width 59 height 31
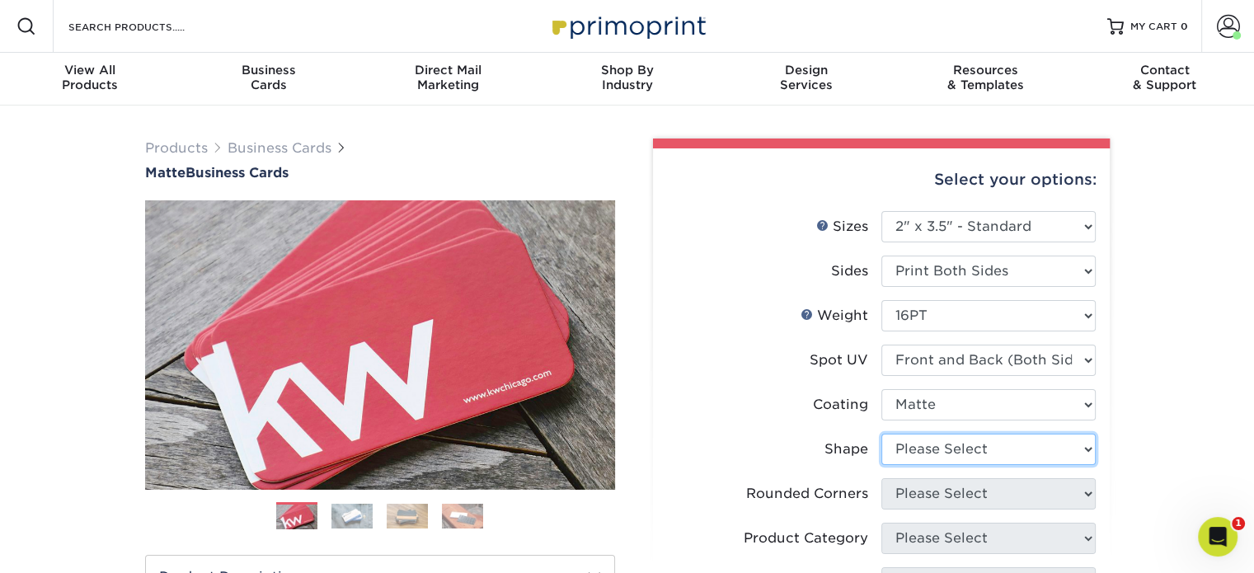
click at [1063, 452] on select "Please Select Standard" at bounding box center [988, 449] width 214 height 31
select select "standard"
click at [881, 434] on select "Please Select Standard" at bounding box center [988, 449] width 214 height 31
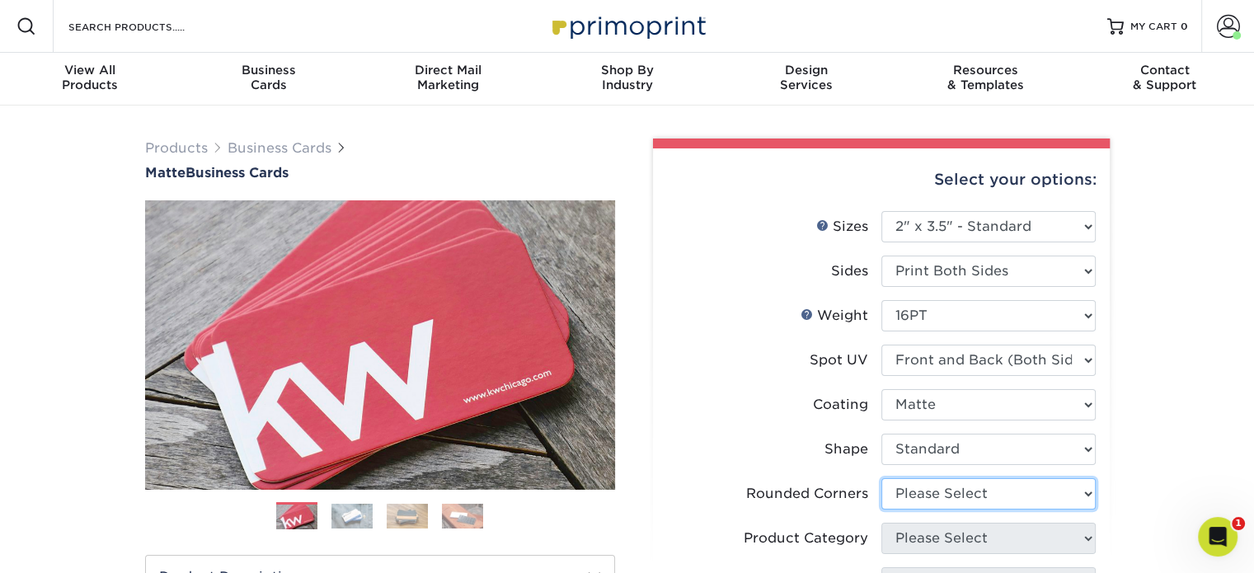
click at [1050, 494] on select "Please Select Yes - Round 2 Corners Yes - Round 4 Corners No" at bounding box center [988, 493] width 214 height 31
select select "0"
click at [881, 478] on select "Please Select Yes - Round 2 Corners Yes - Round 4 Corners No" at bounding box center [988, 493] width 214 height 31
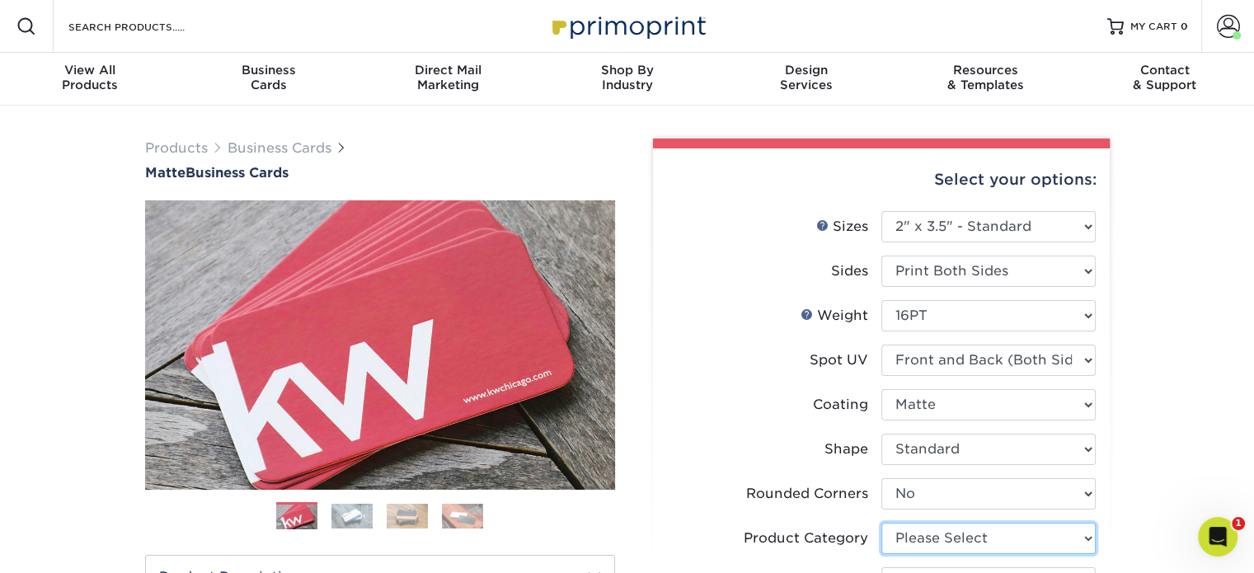
click at [1048, 541] on select "Please Select Business Cards" at bounding box center [988, 538] width 214 height 31
select select "3b5148f1-0588-4f88-a218-97bcfdce65c1"
click at [881, 523] on select "Please Select Business Cards" at bounding box center [988, 538] width 214 height 31
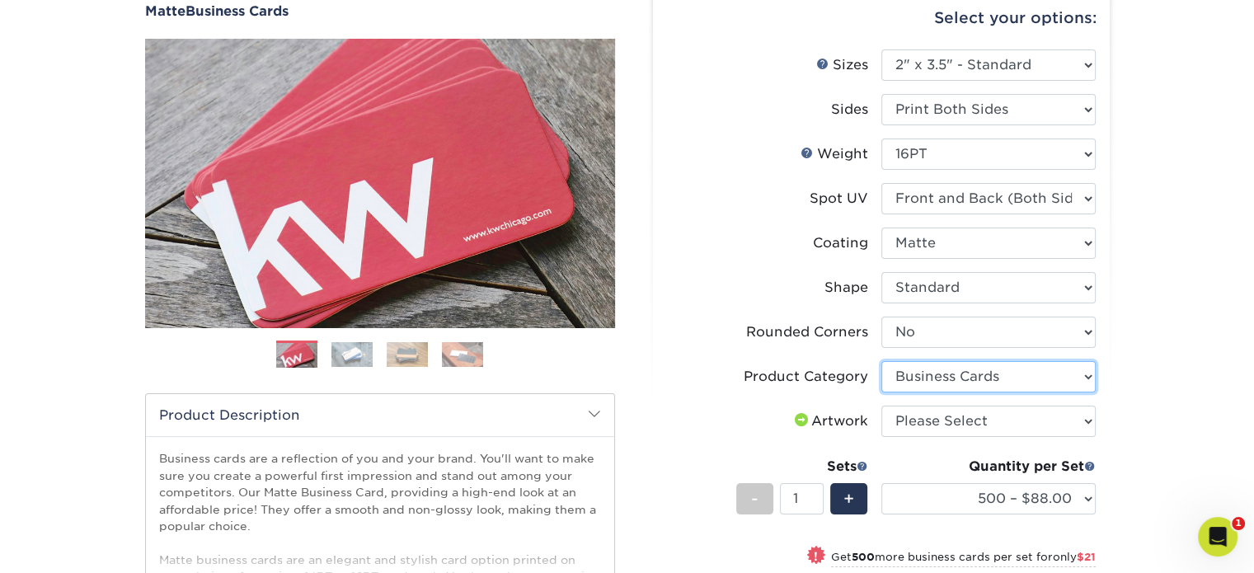
scroll to position [165, 0]
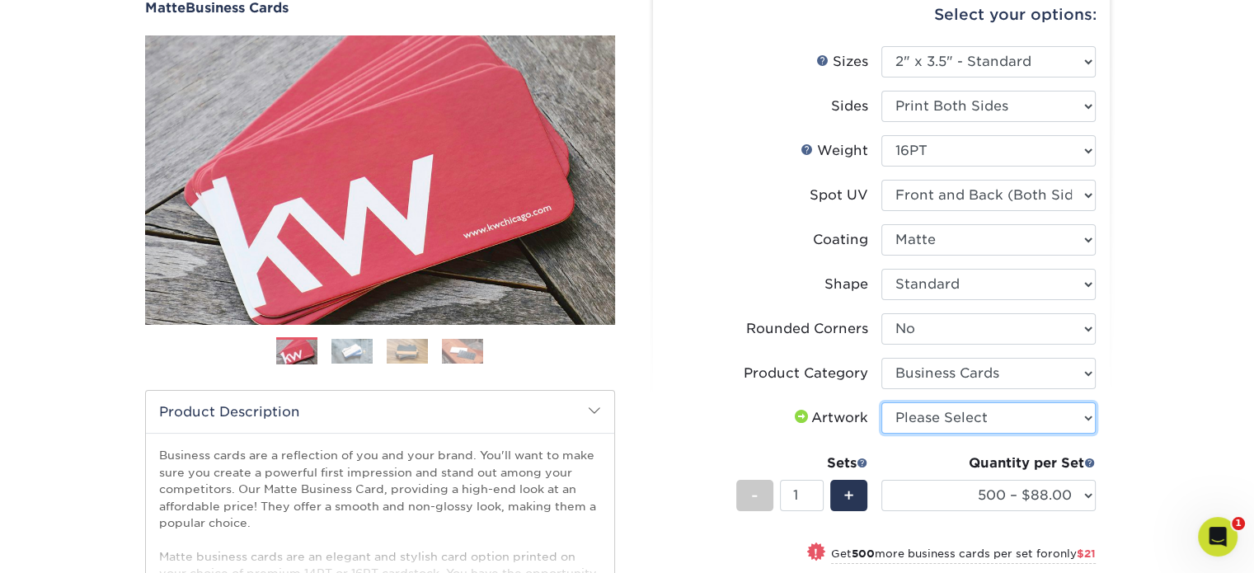
click at [1068, 422] on select "Please Select I will upload files I need a design - $100" at bounding box center [988, 417] width 214 height 31
select select "upload"
click at [881, 402] on select "Please Select I will upload files I need a design - $100" at bounding box center [988, 417] width 214 height 31
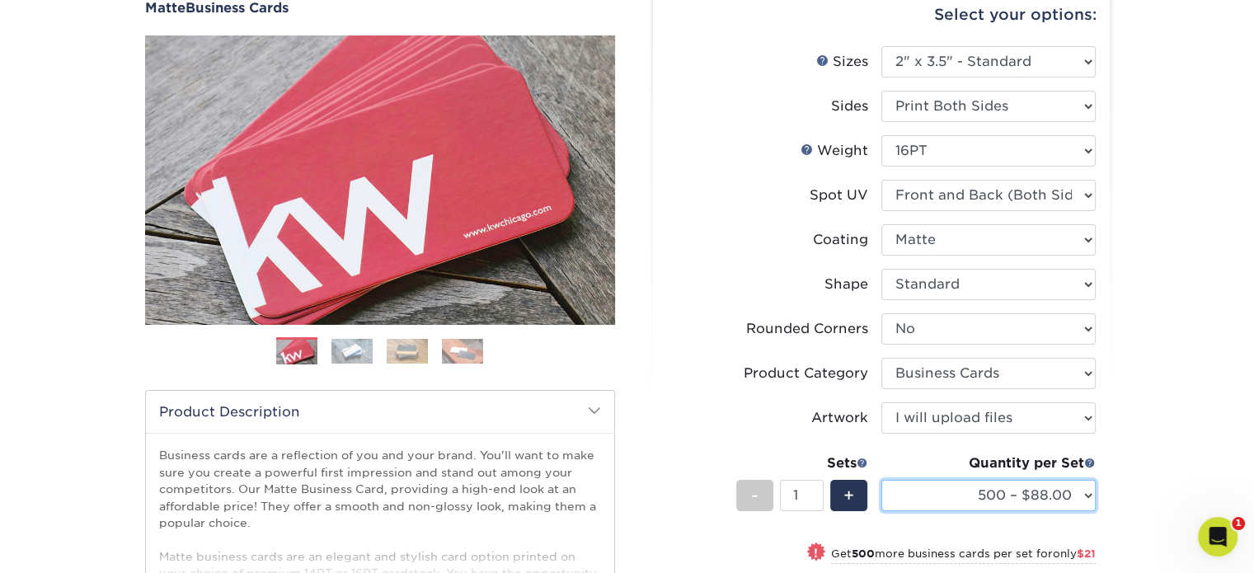
click at [1083, 498] on select "500 – $88.00 1000 – $109.00 2500 – $205.00 5000 – $279.00 10000 – $612.00 15000…" at bounding box center [988, 495] width 214 height 31
select select "1000 – $109.00"
click at [881, 480] on select "500 – $88.00 1000 – $109.00 2500 – $205.00 5000 – $279.00 10000 – $612.00 15000…" at bounding box center [988, 495] width 214 height 31
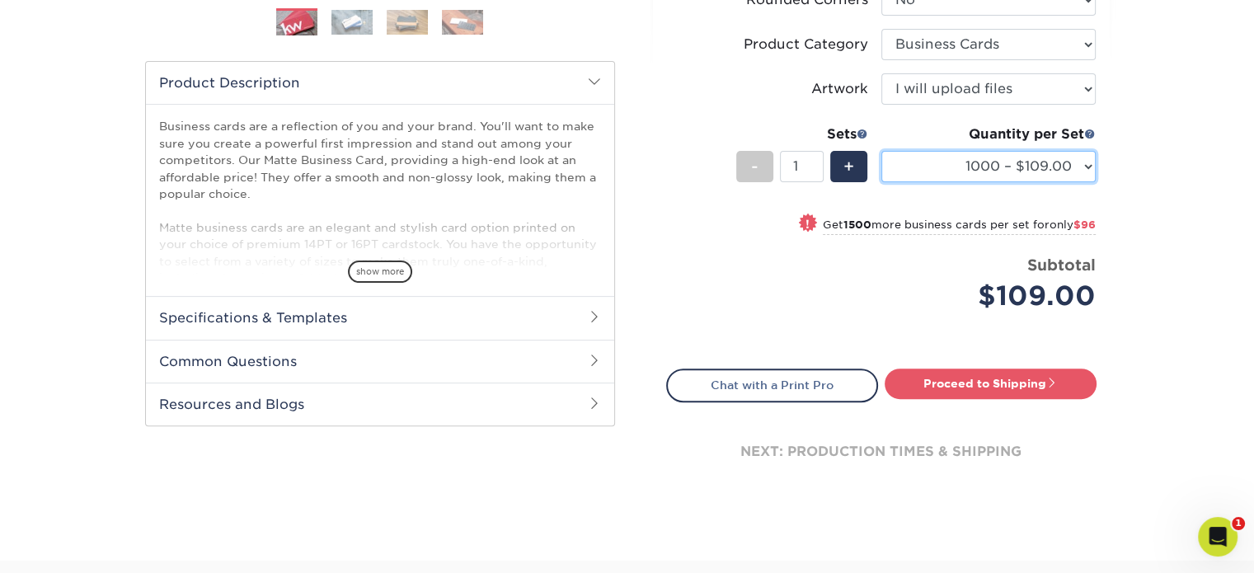
scroll to position [495, 0]
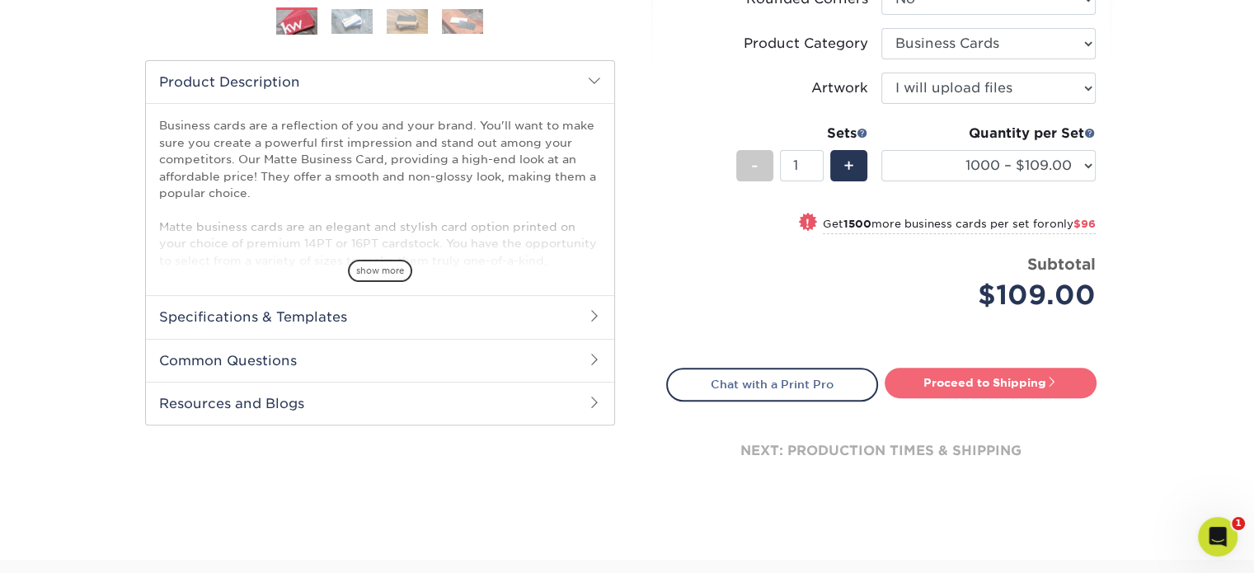
click at [982, 387] on link "Proceed to Shipping" at bounding box center [990, 383] width 212 height 30
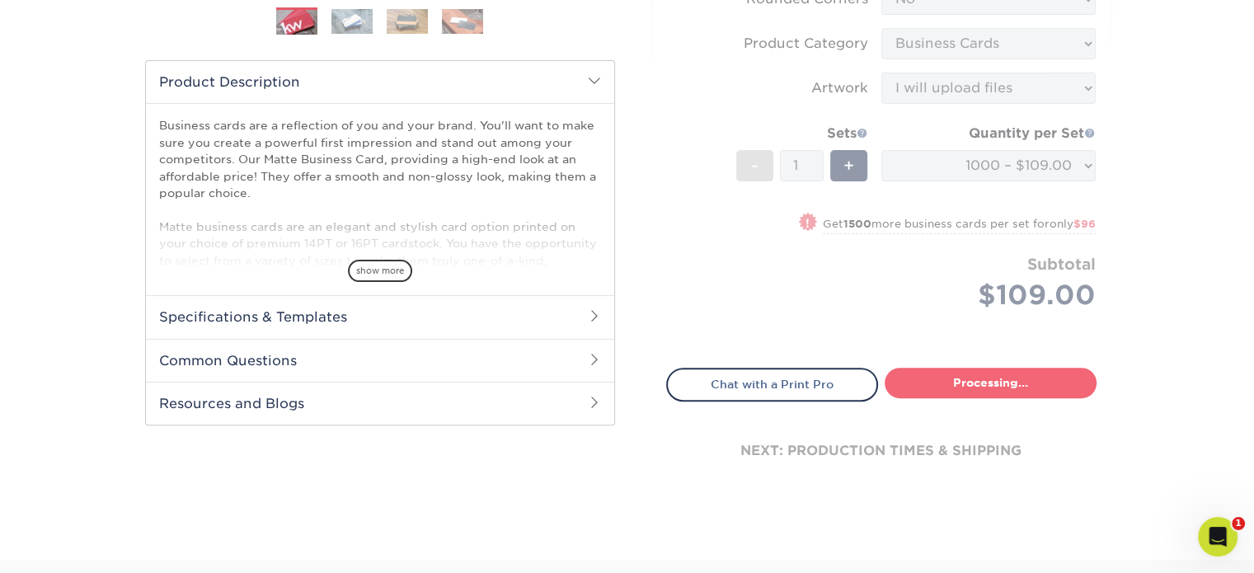
select select "3860e734-3bad-4a7a-915d-f3134a933cb6"
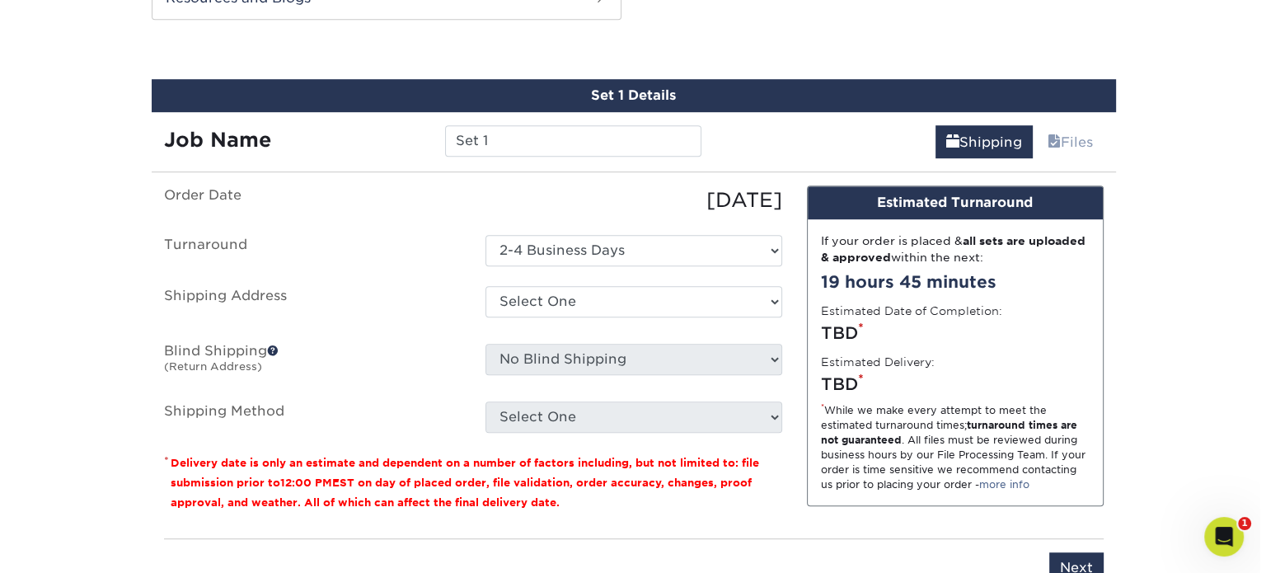
scroll to position [905, 0]
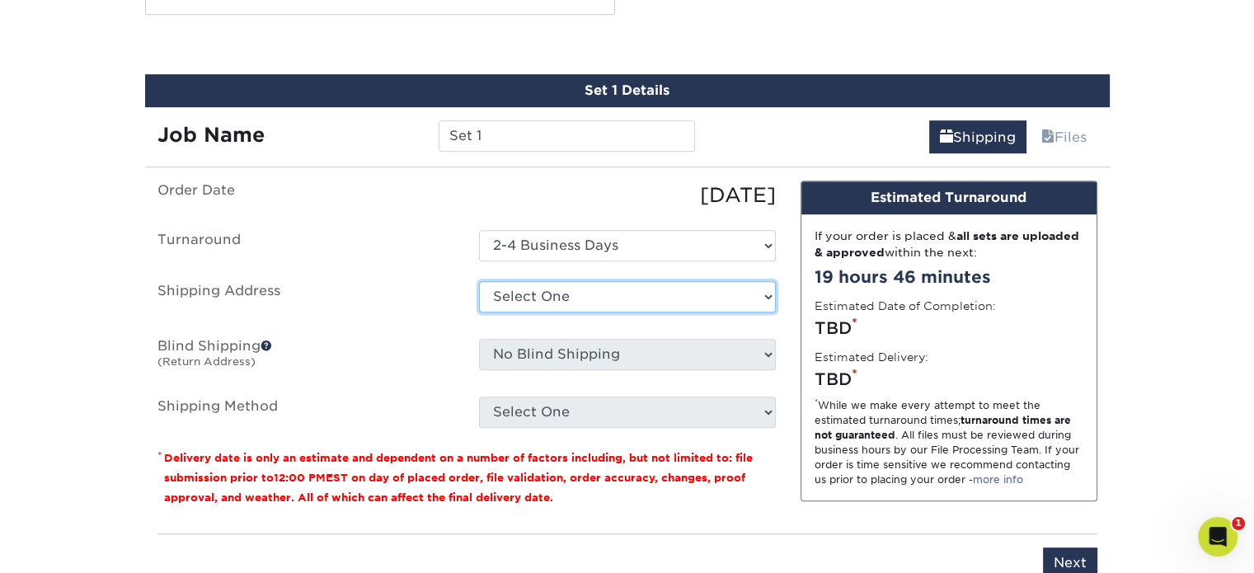
click at [714, 297] on select "Select One Allison Morle Culs/Dual back Amanda Clark Andy Young Business Cards …" at bounding box center [627, 296] width 297 height 31
select select "newaddress"
click at [479, 281] on select "Select One Allison Morle Culs/Dual back Amanda Clark Andy Young Business Cards …" at bounding box center [627, 296] width 297 height 31
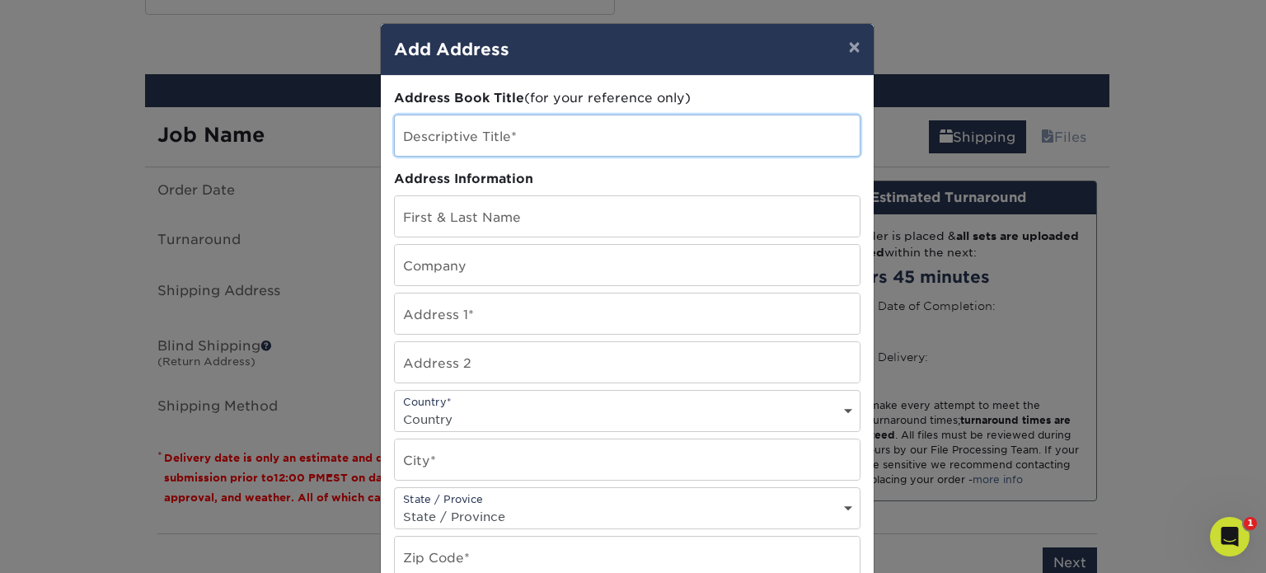
click at [437, 142] on input "text" at bounding box center [627, 135] width 465 height 40
type input "[MEDICAL_DATA][PERSON_NAME]"
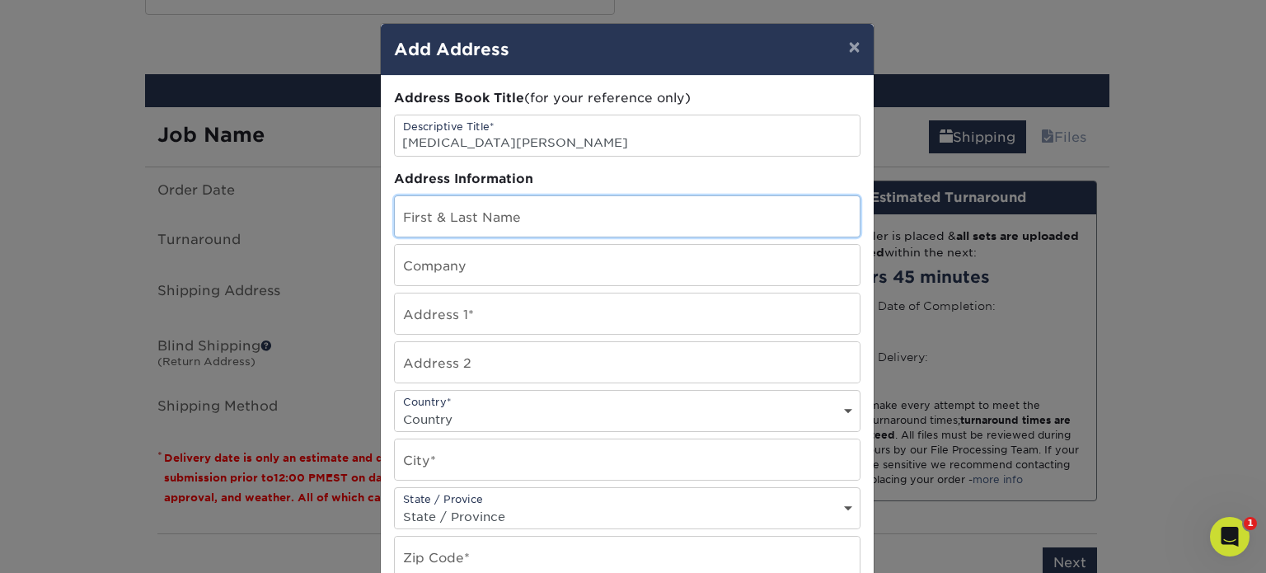
click at [402, 230] on input "text" at bounding box center [627, 216] width 465 height 40
type input "[MEDICAL_DATA][PERSON_NAME]"
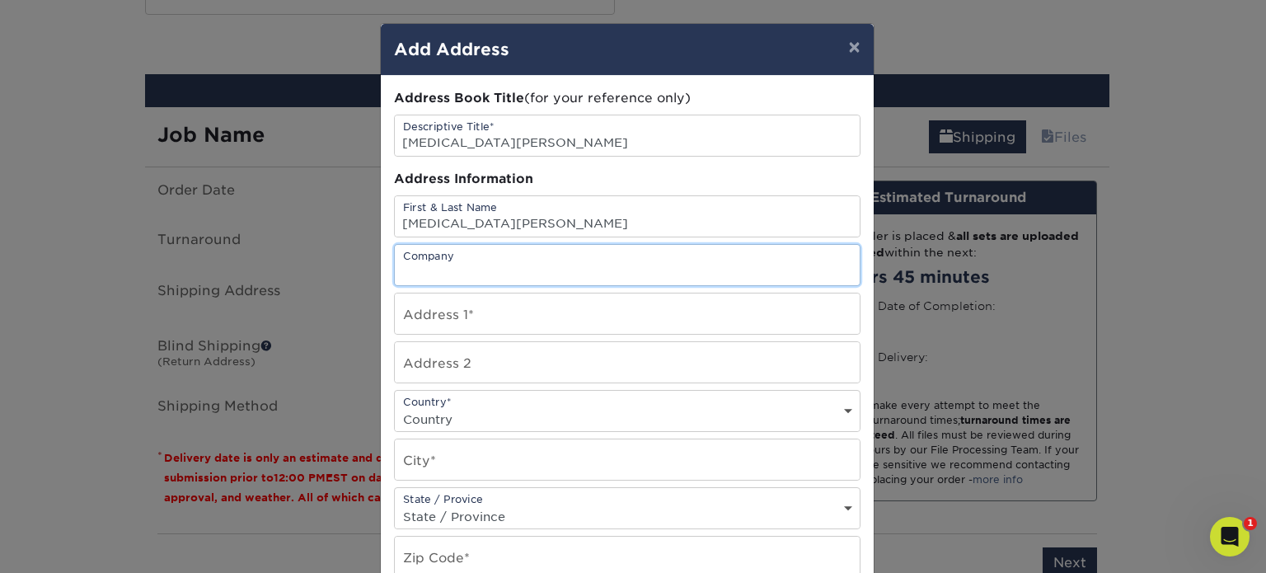
click at [408, 270] on input "text" at bounding box center [627, 265] width 465 height 40
type input "CINCH"
click at [429, 306] on input "text" at bounding box center [627, 313] width 465 height 40
paste input "3595 COWAN RIDGE DR"
type input "3595 COWAN RIDGE DR"
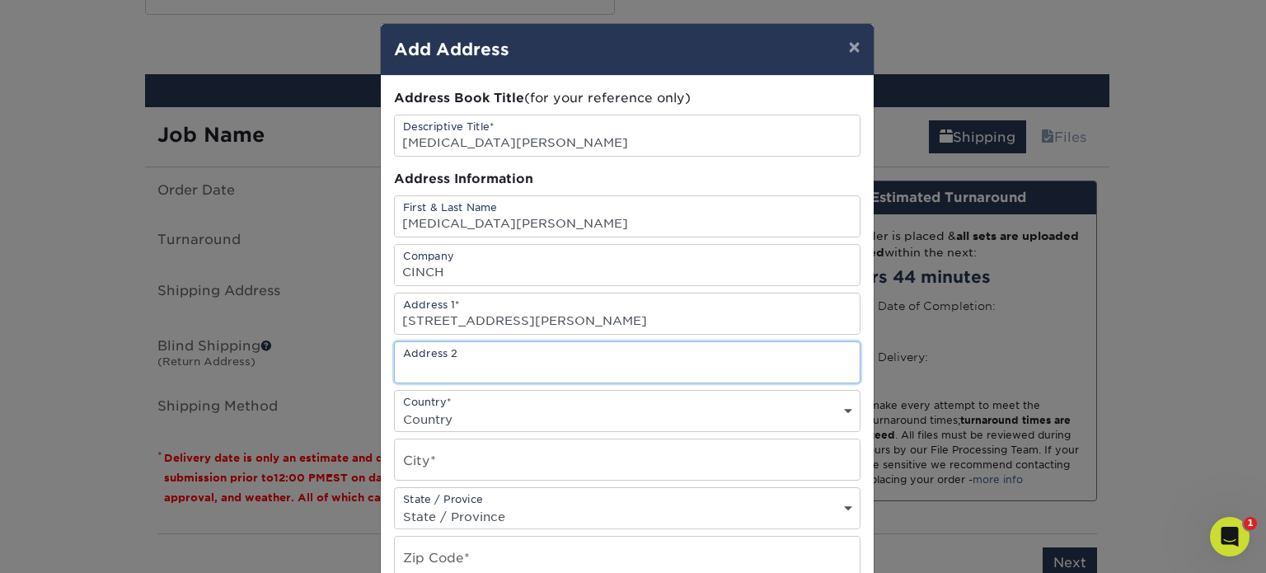
click at [519, 359] on input "text" at bounding box center [627, 362] width 465 height 40
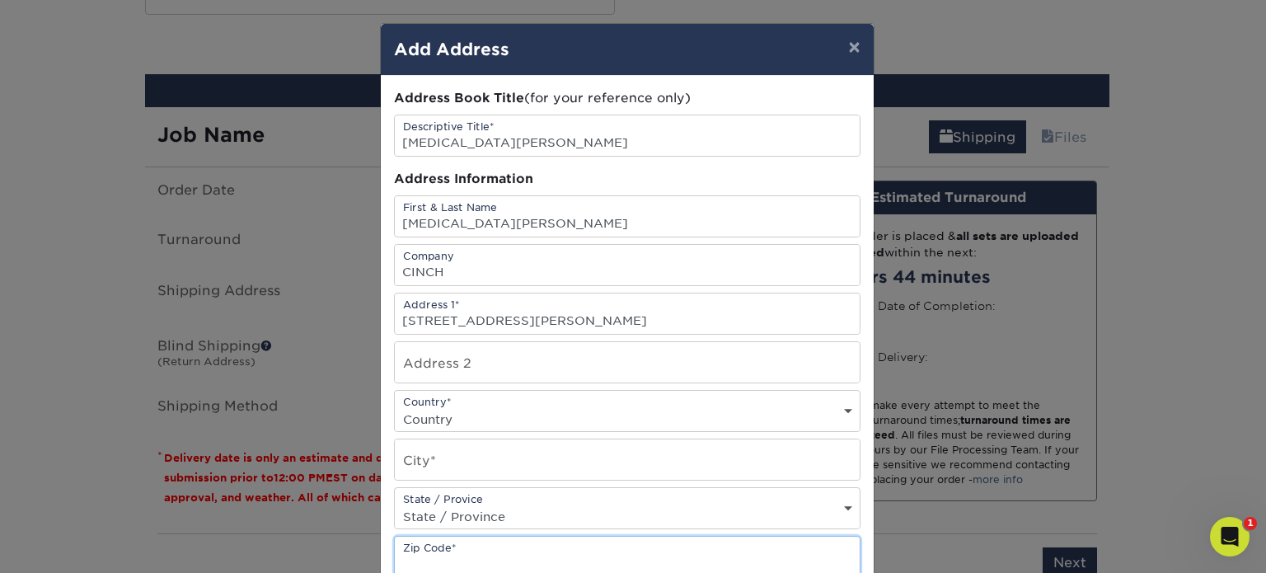
paste input "30187"
type input "30187"
click at [842, 408] on select "Country United States Canada ----------------------------- Afghanistan Albania …" at bounding box center [627, 419] width 465 height 24
select select "US"
click at [395, 407] on select "Country United States Canada ----------------------------- Afghanistan Albania …" at bounding box center [627, 419] width 465 height 24
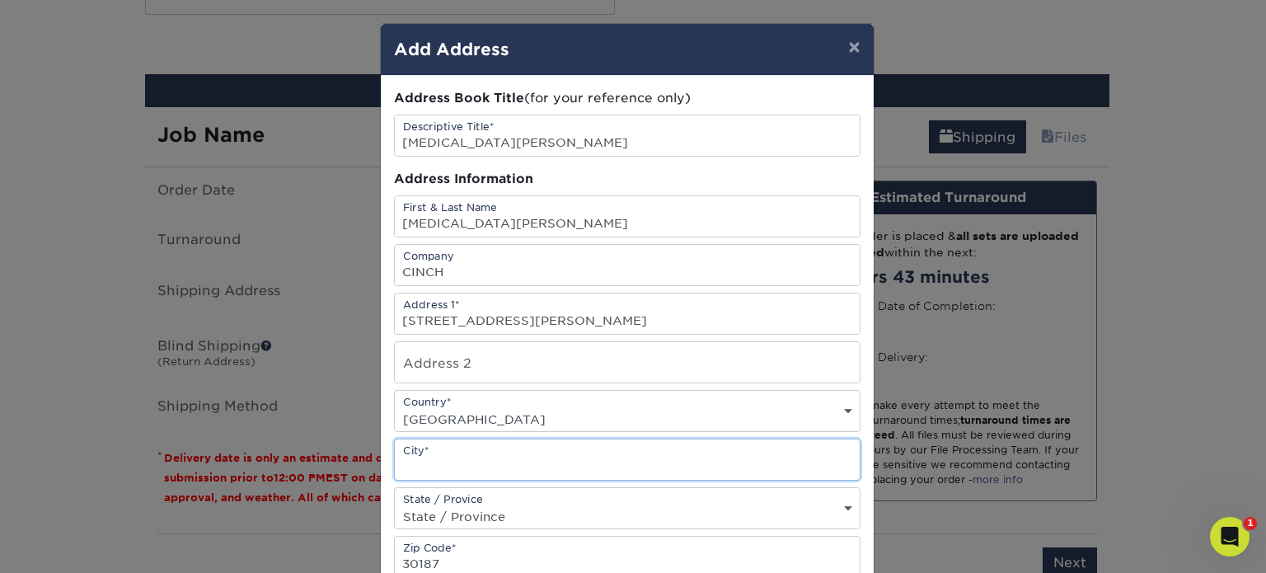
paste input "WINSTON"
type input "WINSTON"
click at [546, 511] on select "State / Province Alabama Alaska Arizona Arkansas California Colorado Connecticu…" at bounding box center [627, 516] width 465 height 24
select select "GA"
click at [395, 504] on select "State / Province Alabama Alaska Arizona Arkansas California Colorado Connecticu…" at bounding box center [627, 516] width 465 height 24
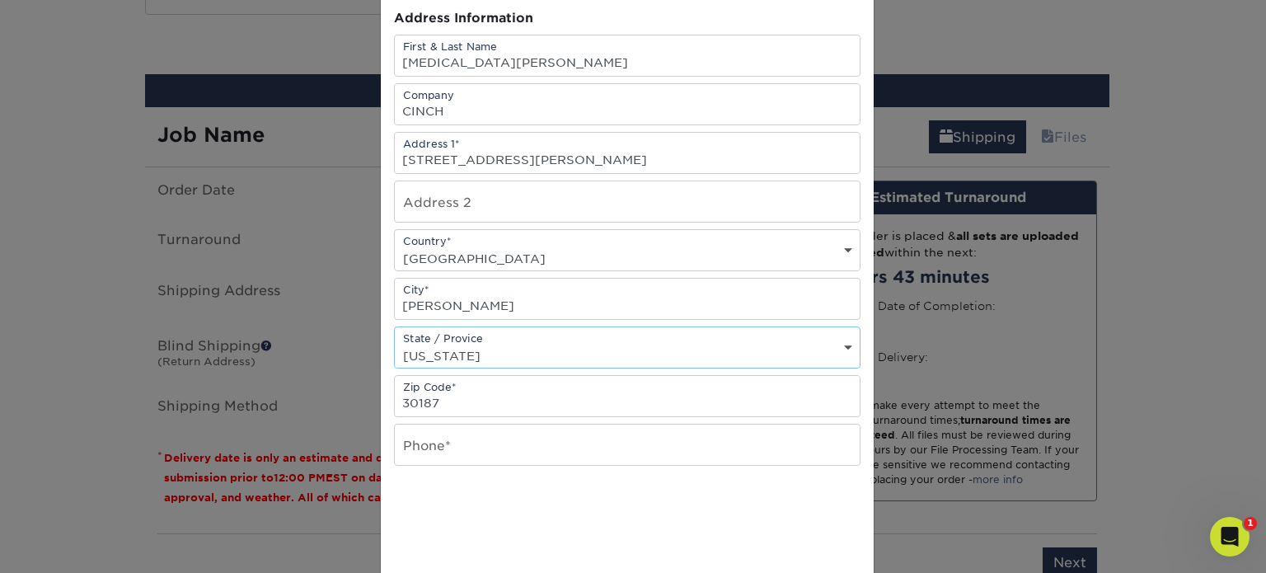
scroll to position [165, 0]
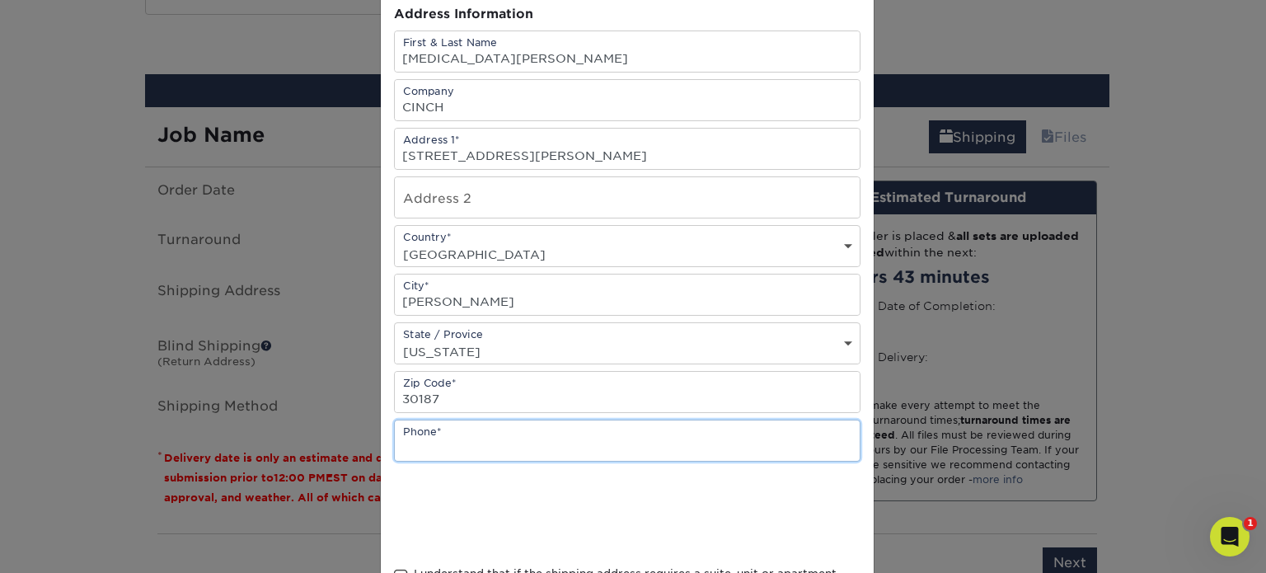
click at [494, 445] on input "text" at bounding box center [627, 440] width 465 height 40
paste input "17708814226"
type input "17708814226"
drag, startPoint x: 785, startPoint y: 492, endPoint x: 785, endPoint y: 481, distance: 10.7
click at [785, 491] on div at bounding box center [627, 513] width 467 height 64
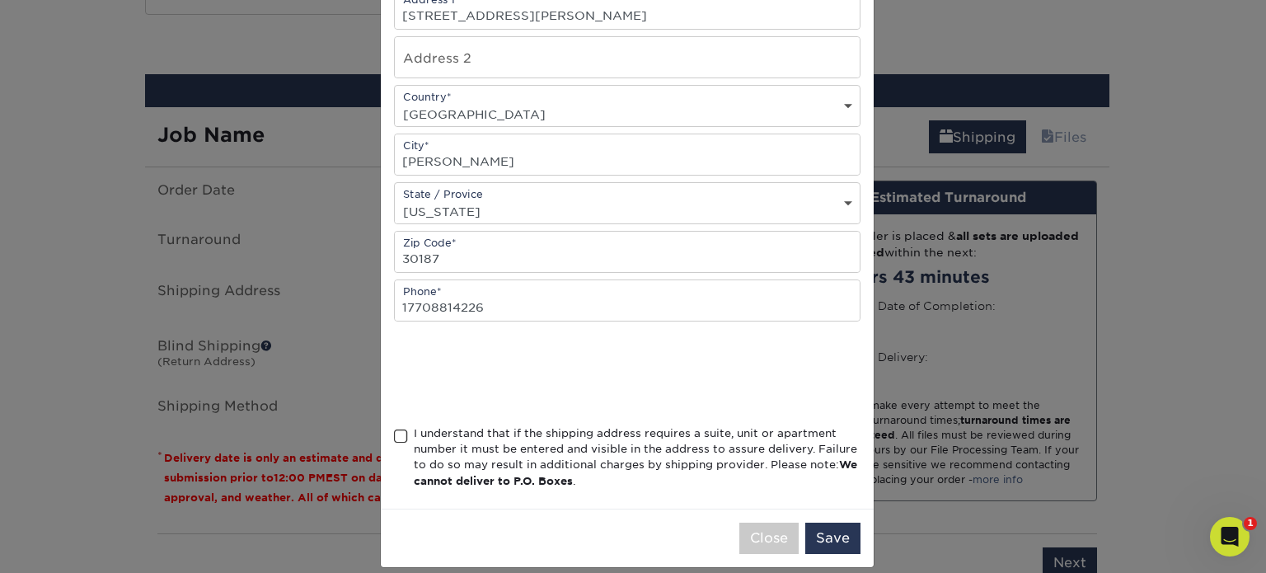
scroll to position [318, 0]
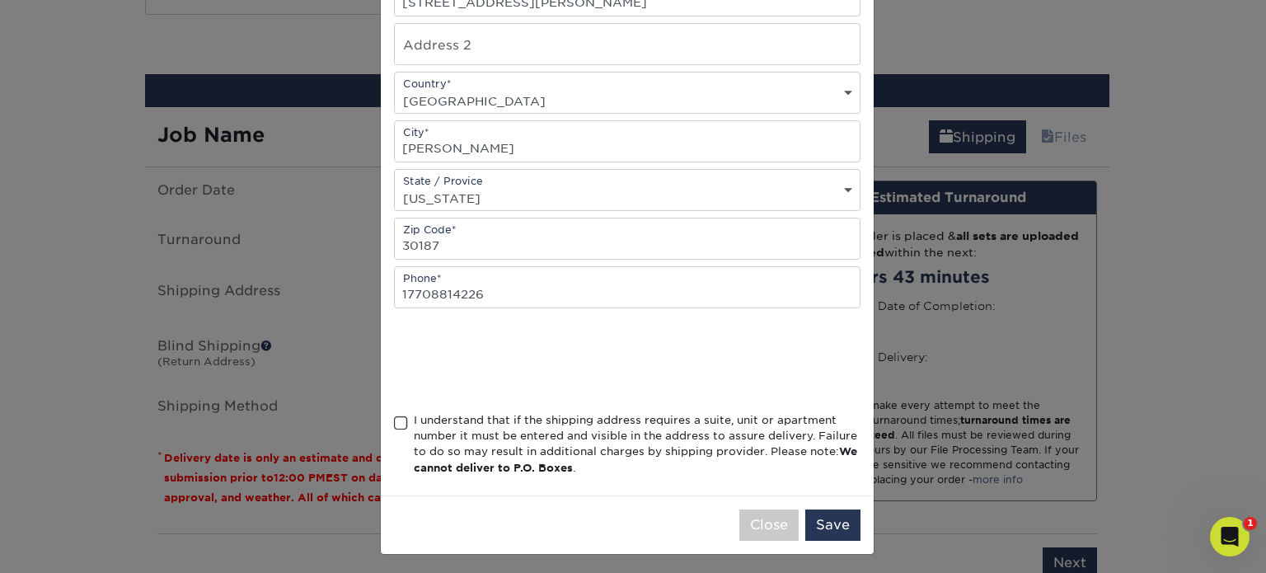
click at [394, 421] on span at bounding box center [401, 423] width 14 height 16
click at [0, 0] on input "I understand that if the shipping address requires a suite, unit or apartment n…" at bounding box center [0, 0] width 0 height 0
click at [822, 521] on button "Save" at bounding box center [832, 524] width 55 height 31
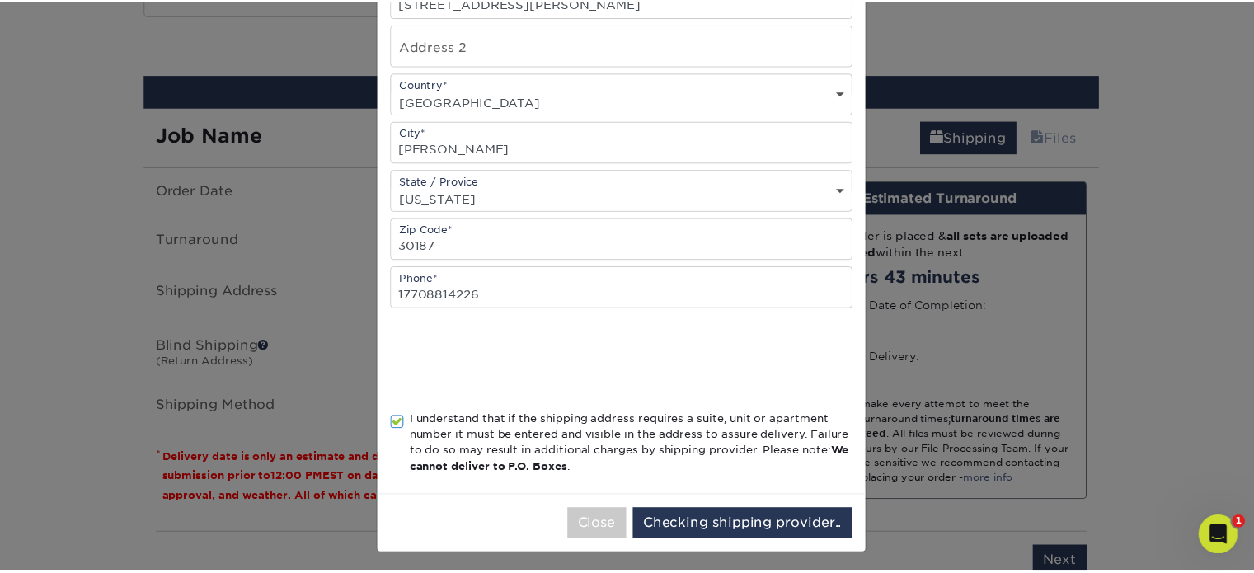
scroll to position [0, 0]
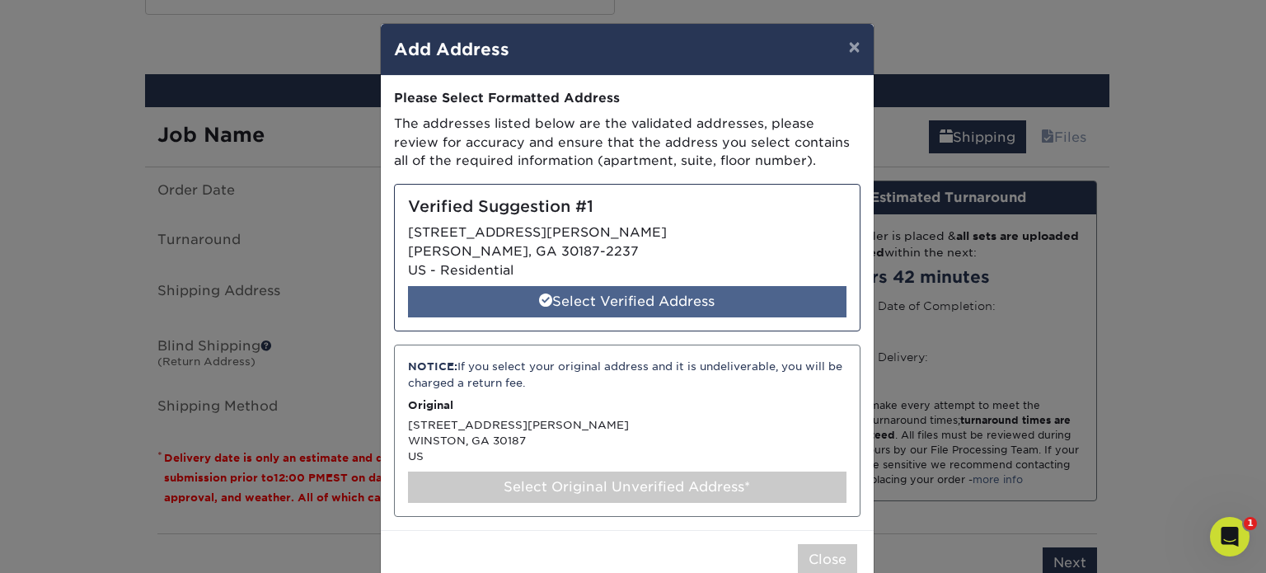
click at [601, 302] on div "Select Verified Address" at bounding box center [627, 301] width 438 height 31
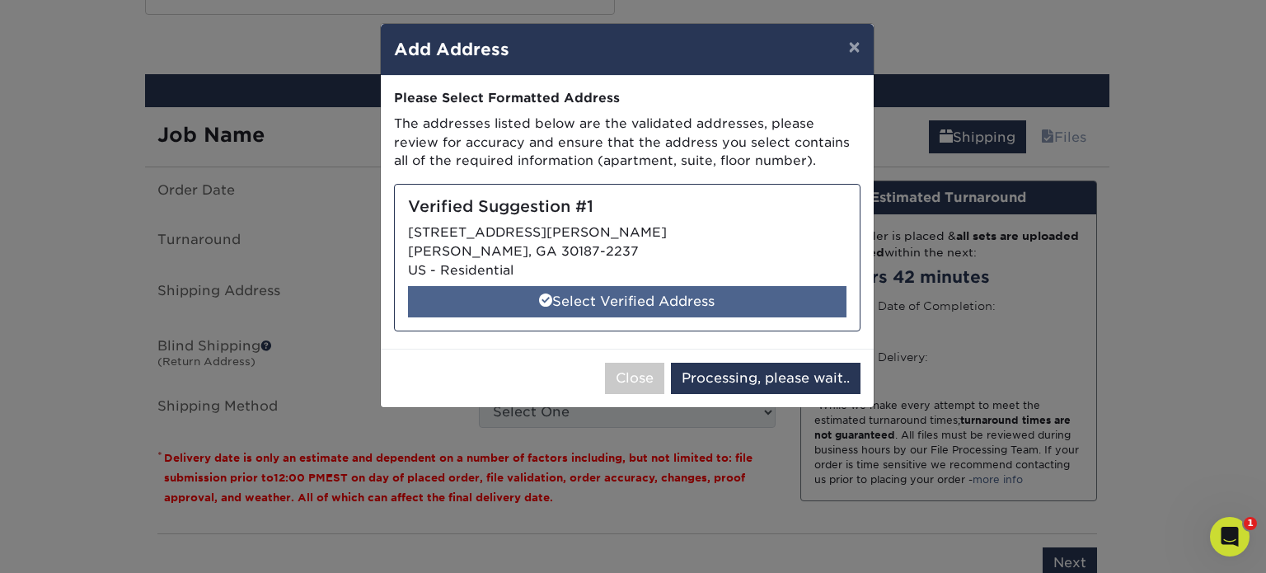
select select "286810"
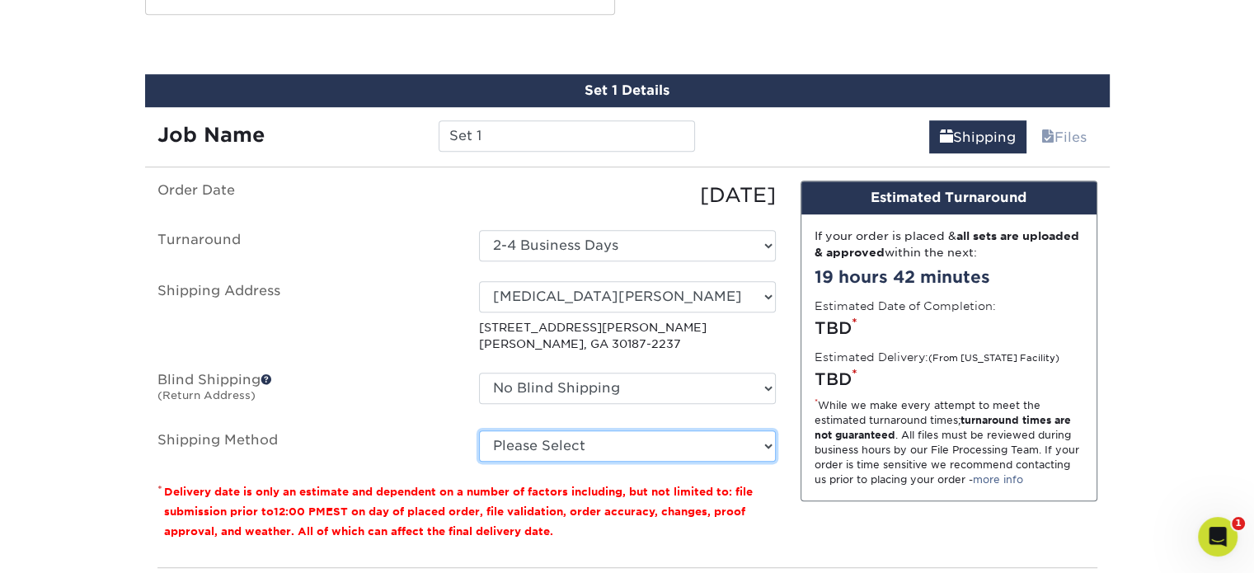
click at [712, 442] on select "Please Select Ground Shipping (+$8.96) 3 Day Shipping Service (+$25.19) 2 Day A…" at bounding box center [627, 445] width 297 height 31
select select "03"
click at [479, 430] on select "Please Select Ground Shipping (+$8.96) 3 Day Shipping Service (+$25.19) 2 Day A…" at bounding box center [627, 445] width 297 height 31
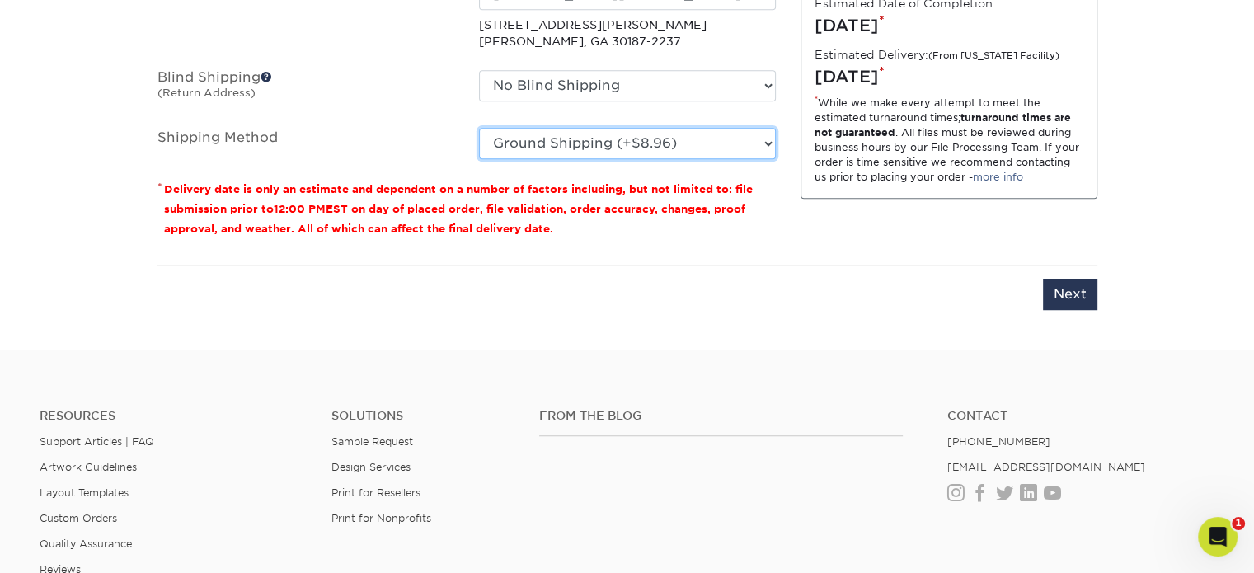
scroll to position [1235, 0]
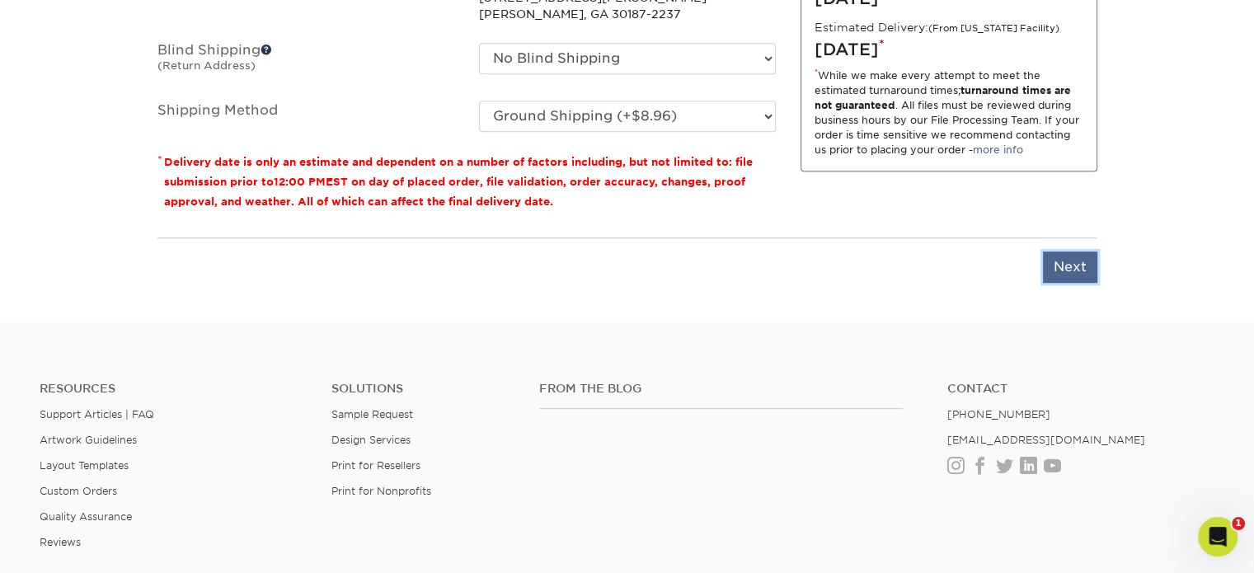
click at [1058, 263] on input "Next" at bounding box center [1070, 266] width 54 height 31
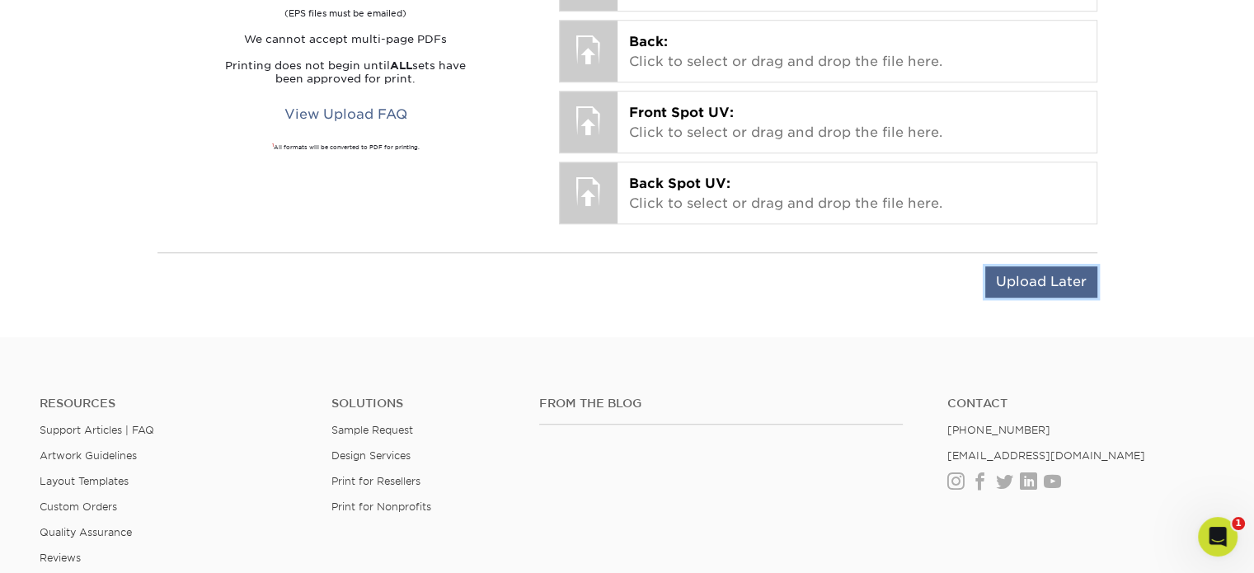
click at [1046, 280] on input "Upload Later" at bounding box center [1041, 281] width 112 height 31
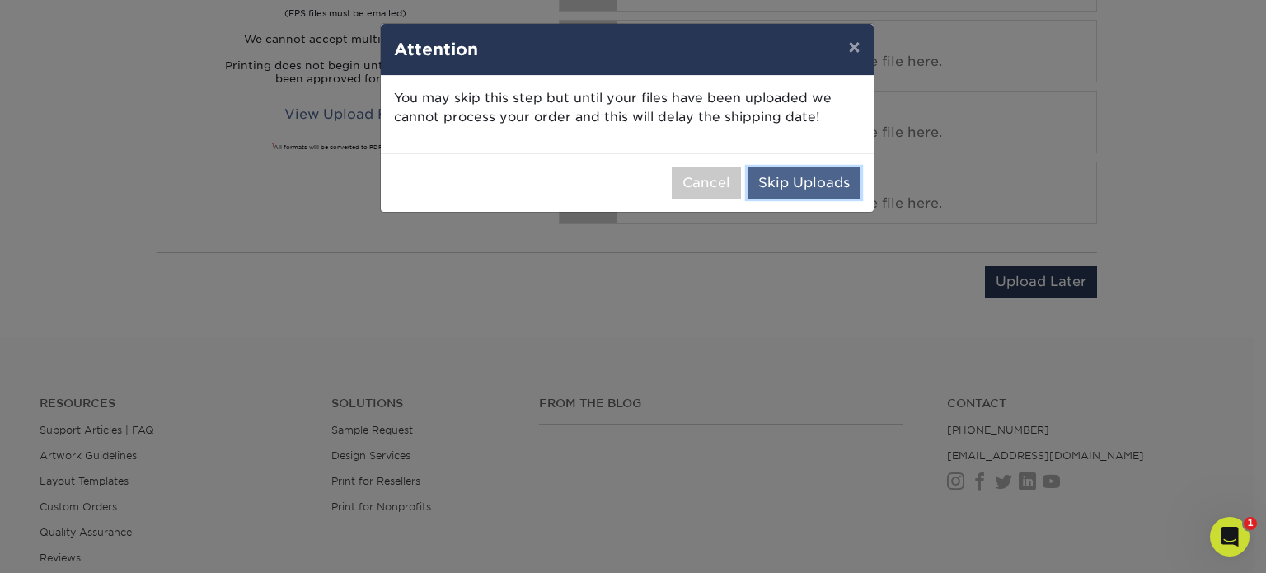
click at [778, 181] on button "Skip Uploads" at bounding box center [804, 182] width 113 height 31
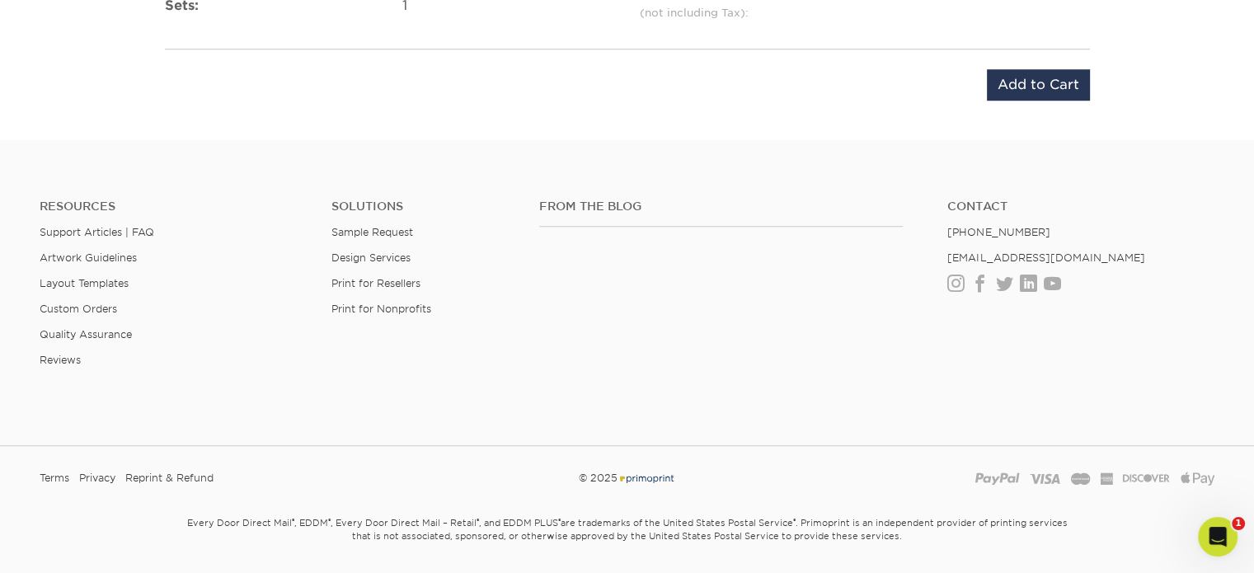
scroll to position [823, 0]
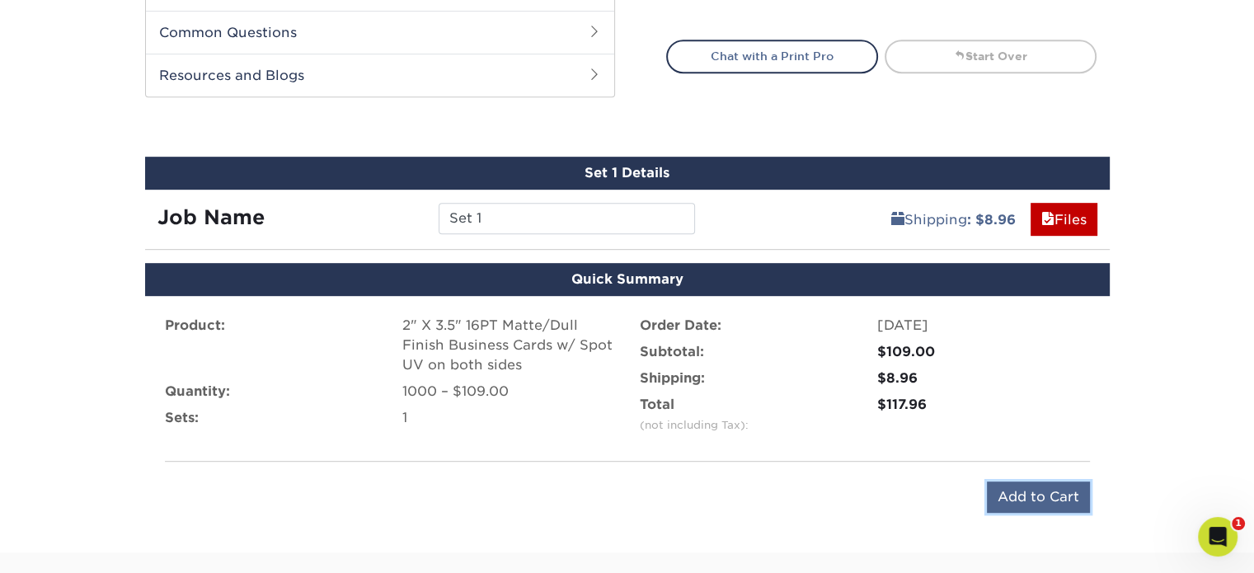
click at [1048, 488] on input "Add to Cart" at bounding box center [1038, 496] width 103 height 31
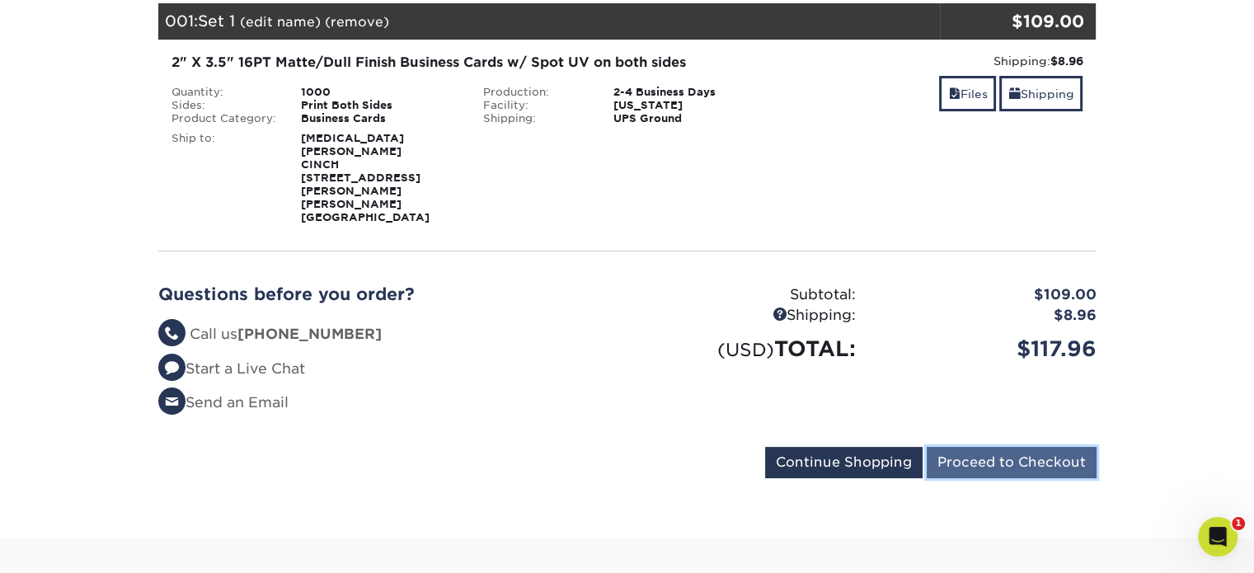
click at [1024, 447] on input "Proceed to Checkout" at bounding box center [1011, 462] width 170 height 31
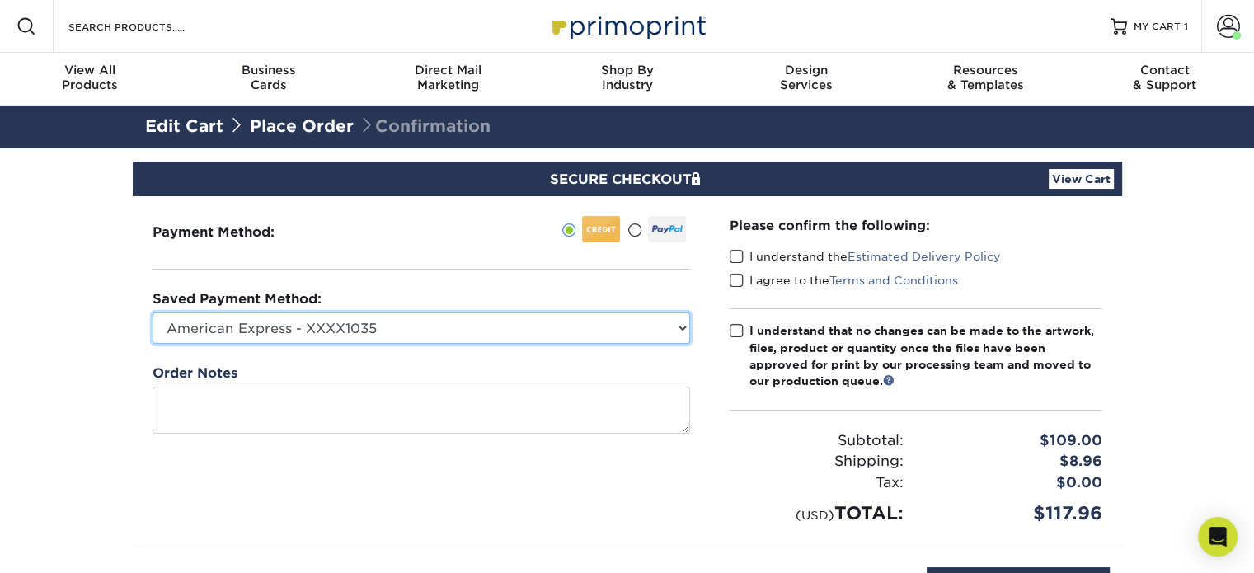
click at [676, 322] on select "American Express - XXXX1035 American Express - XXXX2033 American Express - XXXX…" at bounding box center [420, 327] width 537 height 31
select select "72526"
click at [152, 312] on select "American Express - XXXX1035 American Express - XXXX2033 American Express - XXXX…" at bounding box center [420, 327] width 537 height 31
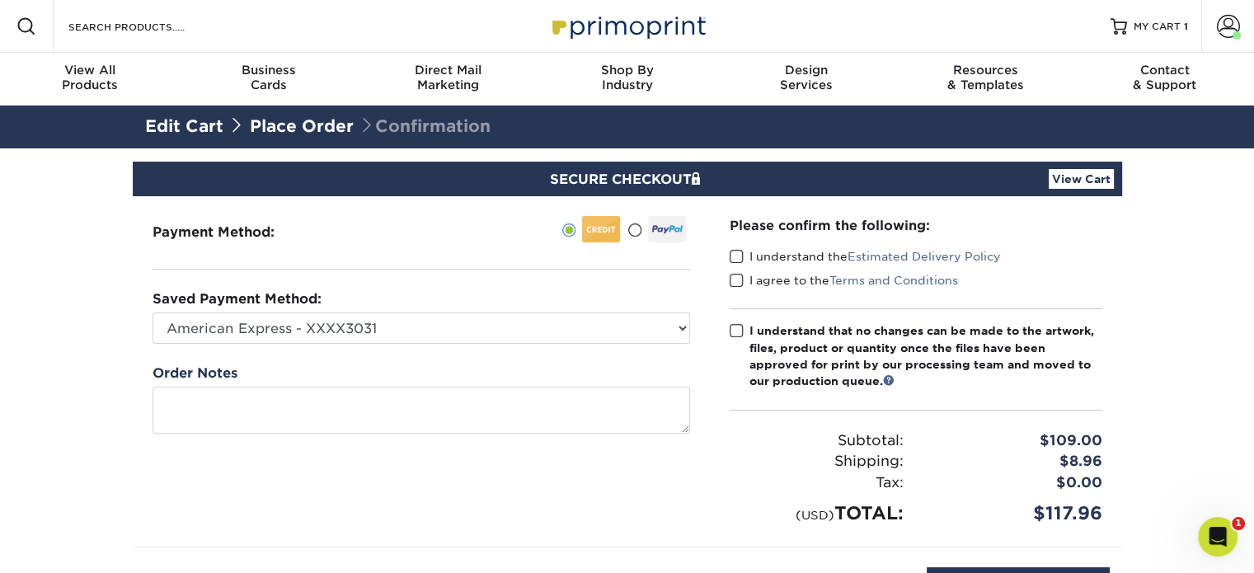
click at [730, 250] on span at bounding box center [736, 257] width 14 height 16
click at [0, 0] on input "I understand the Estimated Delivery Policy" at bounding box center [0, 0] width 0 height 0
click at [740, 279] on span at bounding box center [736, 281] width 14 height 16
click at [0, 0] on input "I agree to the Terms and Conditions" at bounding box center [0, 0] width 0 height 0
click at [734, 336] on span at bounding box center [736, 331] width 14 height 16
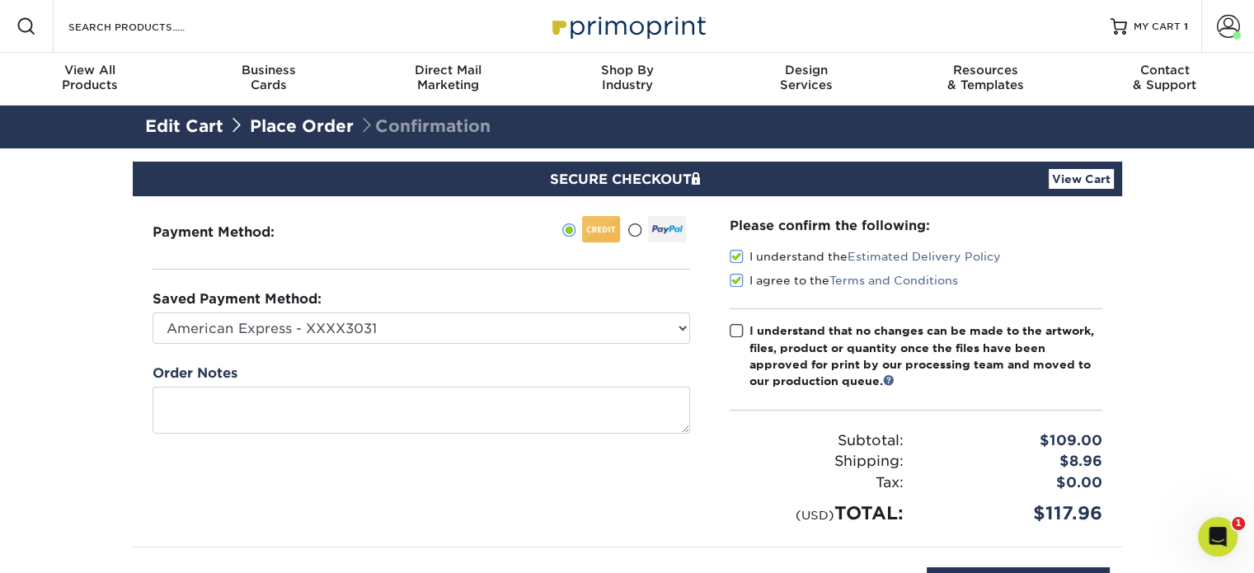
click at [0, 0] on input "I understand that no changes can be made to the artwork, files, product or quan…" at bounding box center [0, 0] width 0 height 0
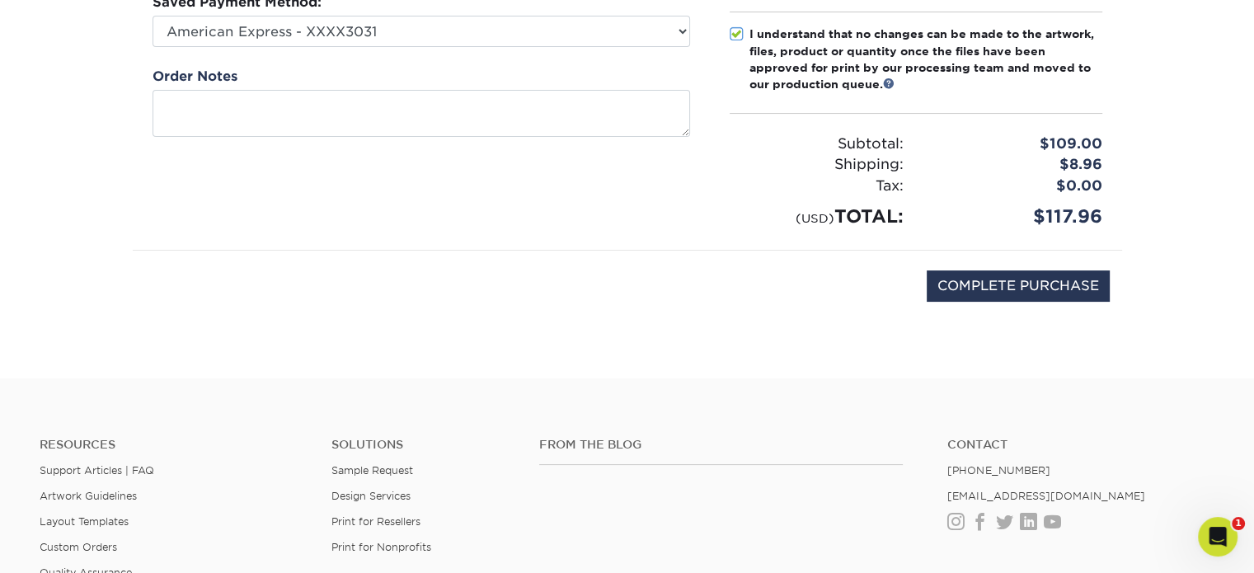
scroll to position [330, 0]
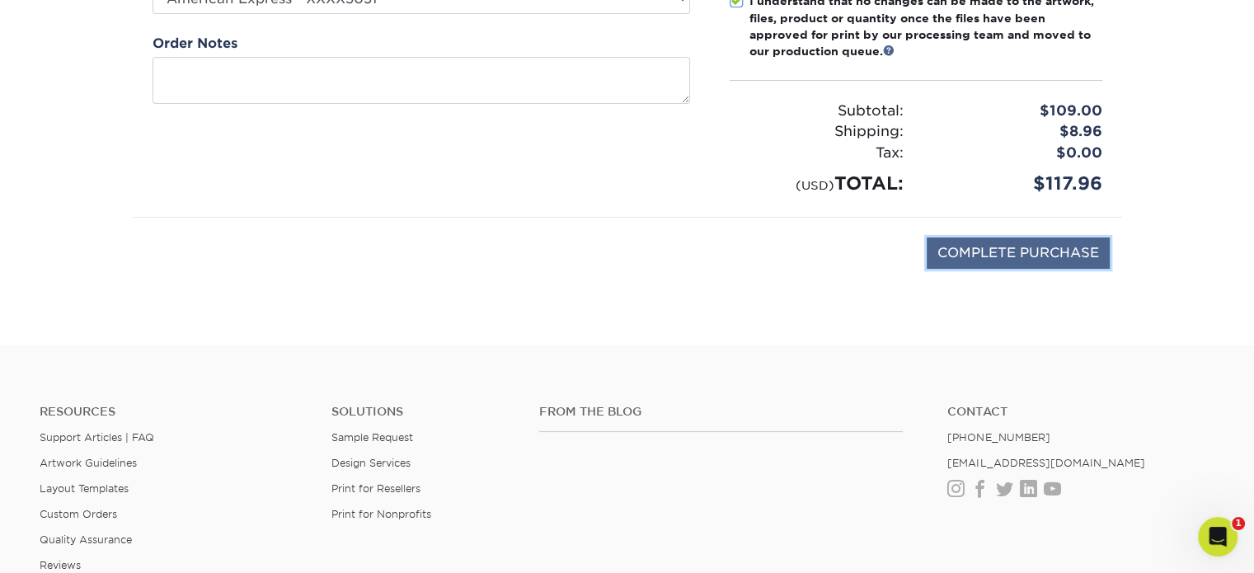
click at [993, 260] on input "COMPLETE PURCHASE" at bounding box center [1017, 252] width 183 height 31
type input "PROCESSING, PLEASE WAIT..."
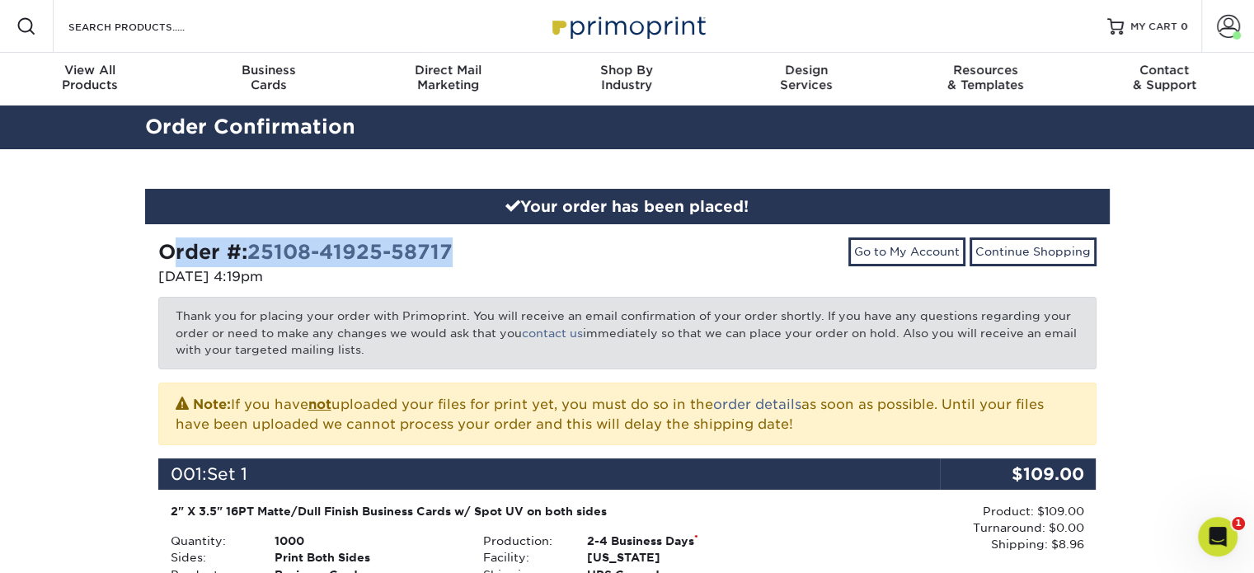
drag, startPoint x: 474, startPoint y: 246, endPoint x: 149, endPoint y: 243, distance: 324.8
click at [149, 243] on div "Order #: 25108-41925-58717 [DATE] 4:19pm" at bounding box center [386, 263] width 481 height 53
copy strong "Order #: 25108-41925-58717"
